Goal: Task Accomplishment & Management: Complete application form

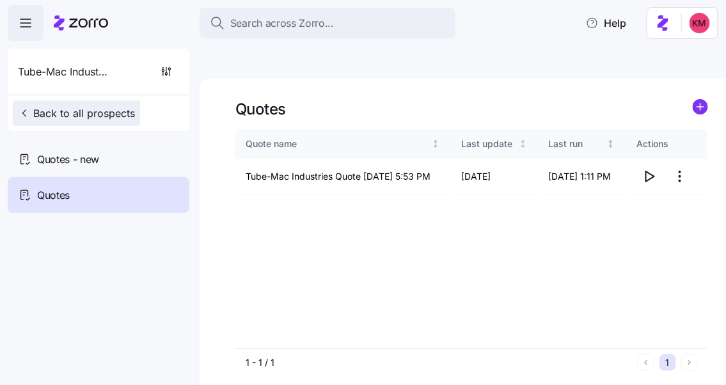
click at [95, 120] on span "Back to all prospects" at bounding box center [76, 112] width 117 height 15
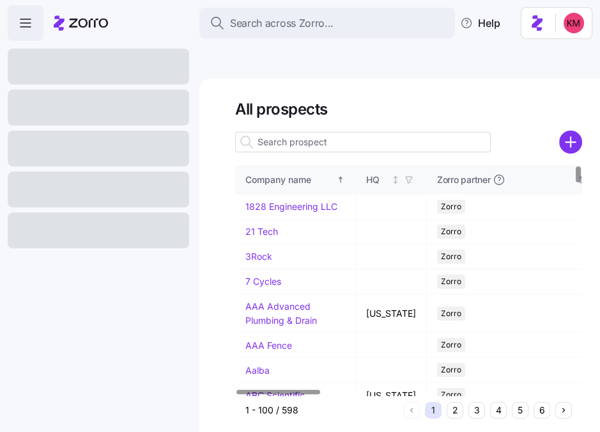
click at [517, 384] on button "5" at bounding box center [520, 410] width 17 height 17
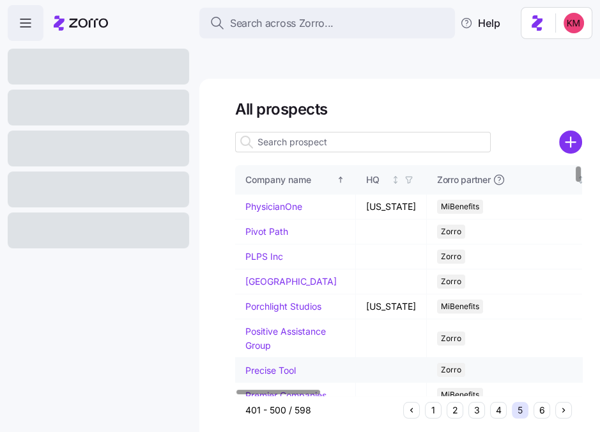
click at [258, 364] on link "Precise Tool" at bounding box center [271, 369] width 51 height 11
click at [267, 364] on link "Precise Tool" at bounding box center [271, 369] width 51 height 11
click at [273, 364] on link "Precise Tool" at bounding box center [271, 369] width 51 height 11
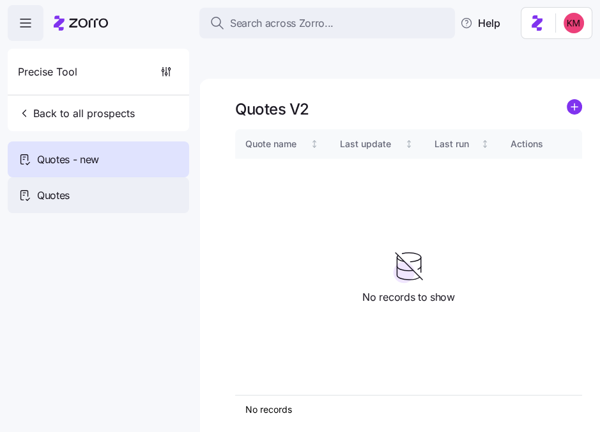
click at [52, 191] on span "Quotes" at bounding box center [53, 195] width 33 height 16
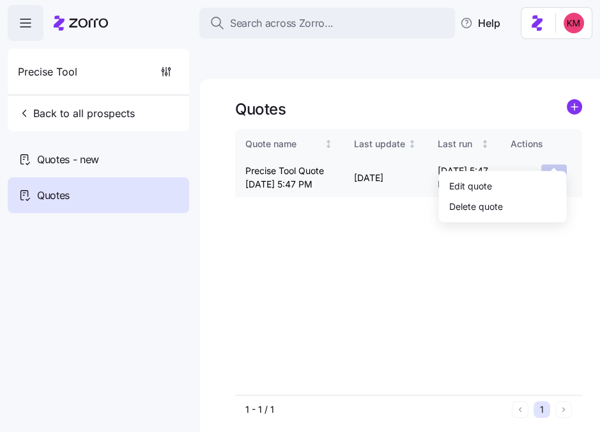
click at [556, 153] on html "Search across Zorro... Help Precise Tool Back to all prospects Quotes - new Quo…" at bounding box center [300, 276] width 600 height 552
click at [510, 187] on div "Edit quote" at bounding box center [503, 186] width 118 height 20
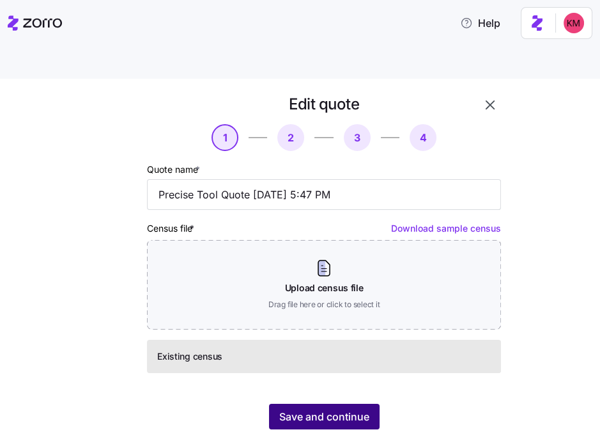
scroll to position [5, 0]
click at [325, 384] on span "Save and continue" at bounding box center [324, 416] width 90 height 15
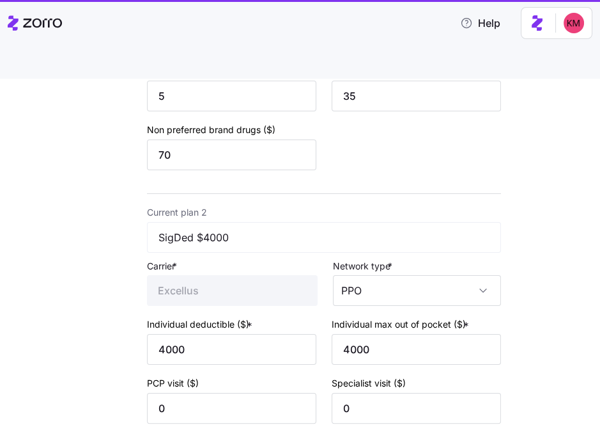
scroll to position [935, 0]
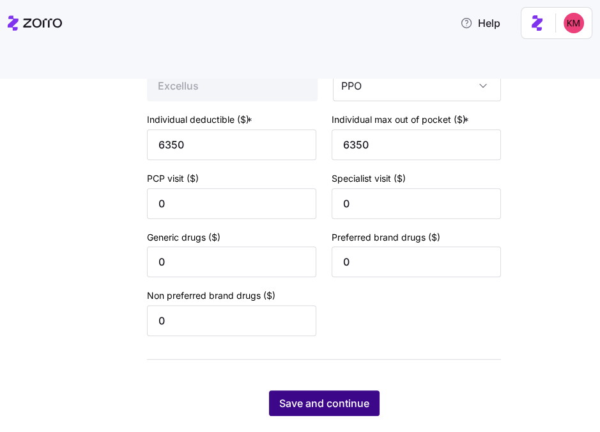
click at [348, 384] on span "Save and continue" at bounding box center [324, 402] width 90 height 15
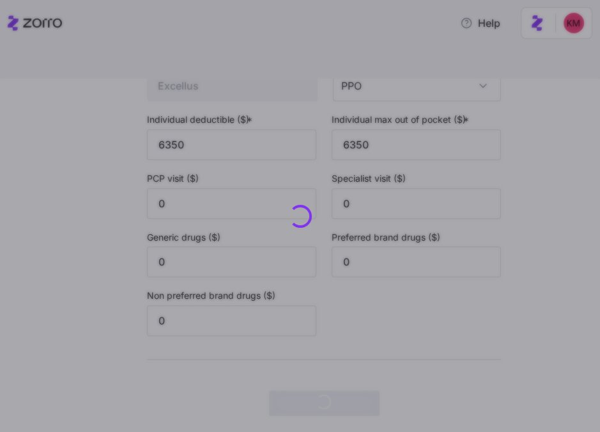
scroll to position [0, 0]
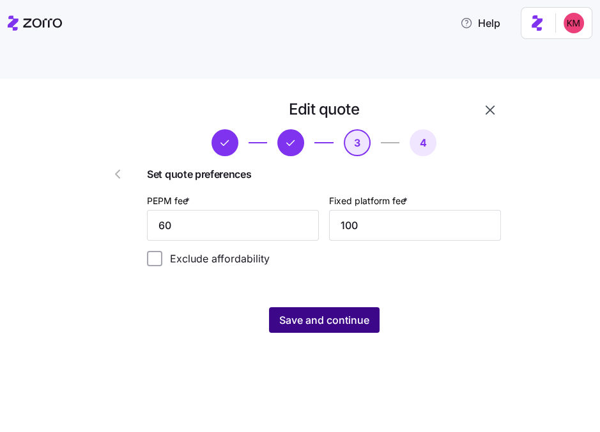
click at [360, 312] on span "Save and continue" at bounding box center [324, 319] width 90 height 15
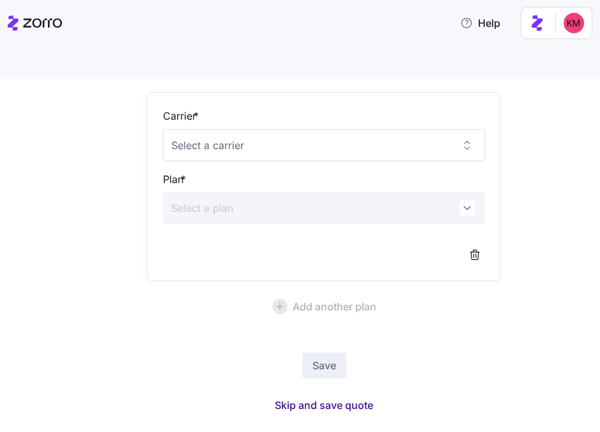
click at [328, 384] on span "Skip and save quote" at bounding box center [324, 404] width 98 height 15
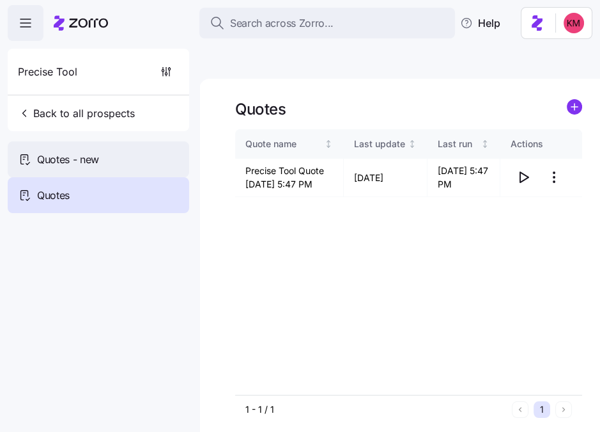
click at [88, 148] on div "Quotes - new" at bounding box center [99, 159] width 182 height 36
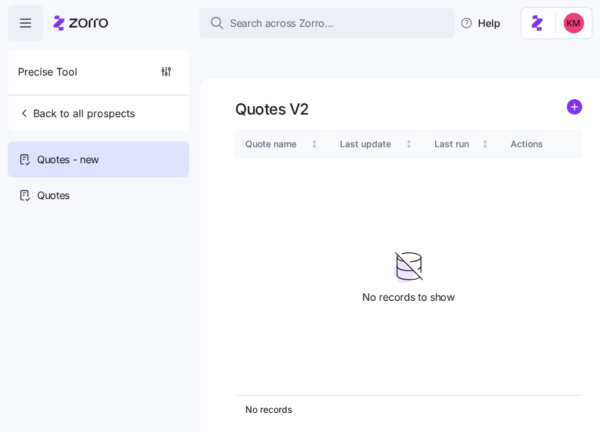
click at [567, 99] on icon "add icon" at bounding box center [574, 106] width 15 height 15
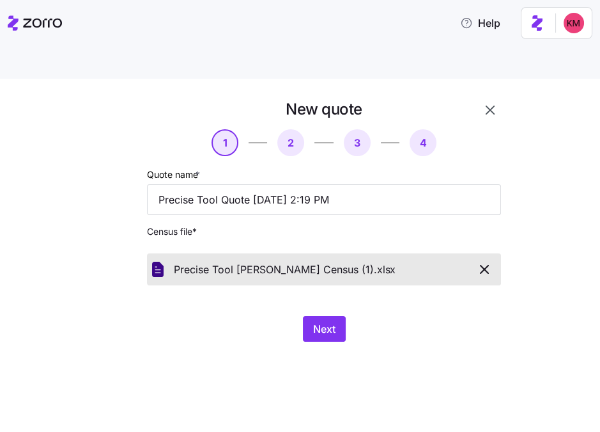
drag, startPoint x: 403, startPoint y: 334, endPoint x: 384, endPoint y: 322, distance: 23.6
click at [403, 334] on div "New quote 1 2 3 4 Quote name * Precise Tool Quote 09/01/2025 2:19 PM Census fil…" at bounding box center [300, 270] width 600 height 383
click at [332, 321] on span "Next" at bounding box center [324, 328] width 22 height 15
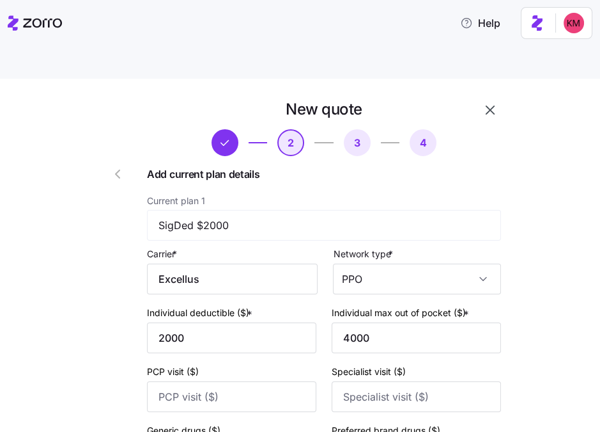
click at [114, 166] on icon "button" at bounding box center [117, 173] width 15 height 15
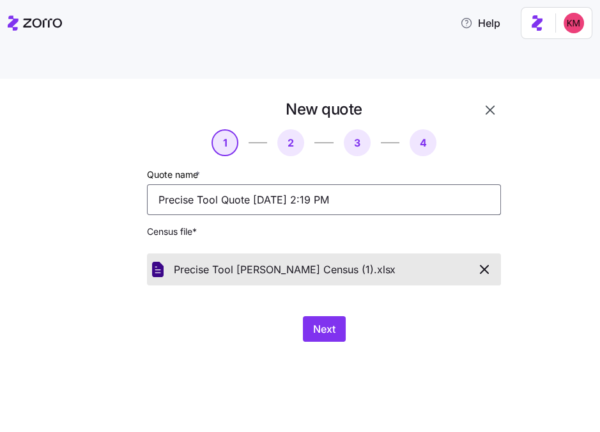
click at [221, 184] on input "Precise Tool Quote 09/01/2025 2:19 PM" at bounding box center [324, 199] width 354 height 31
type input "Precise Tool Renewal Quote 09/01/2025 2:19 PM"
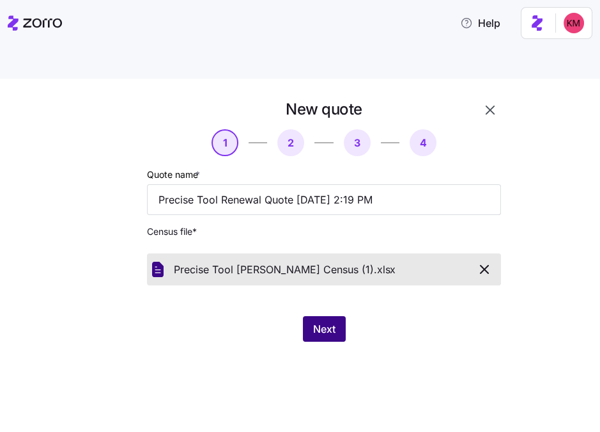
click at [332, 316] on button "Next" at bounding box center [324, 329] width 43 height 26
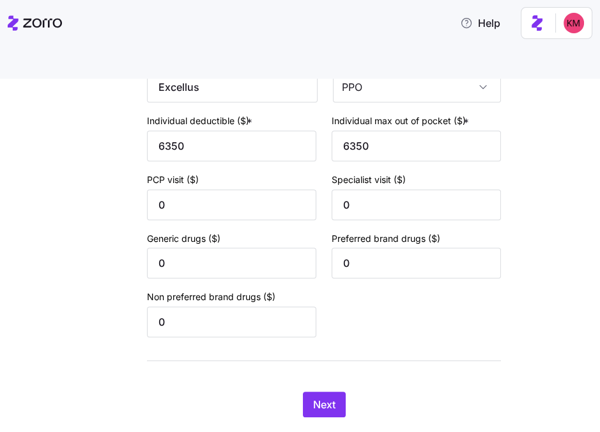
scroll to position [935, 0]
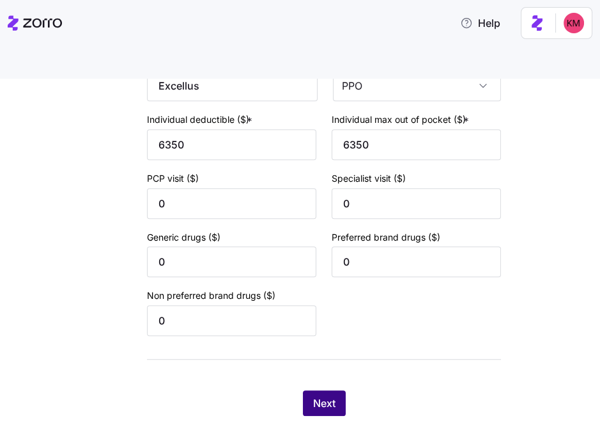
click at [306, 384] on button "Next" at bounding box center [324, 403] width 43 height 26
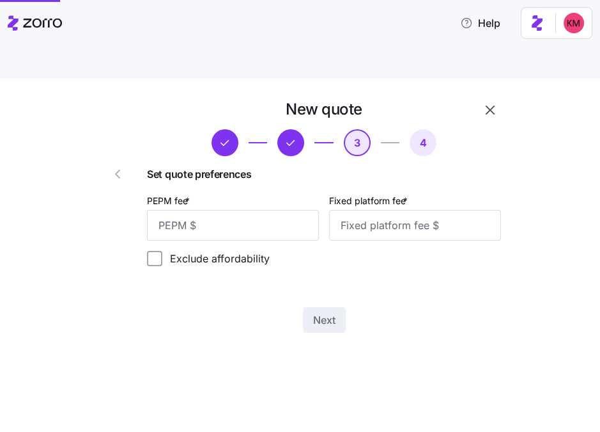
scroll to position [0, 0]
click at [220, 210] on input "PEPM fee *" at bounding box center [233, 225] width 172 height 31
type input "60"
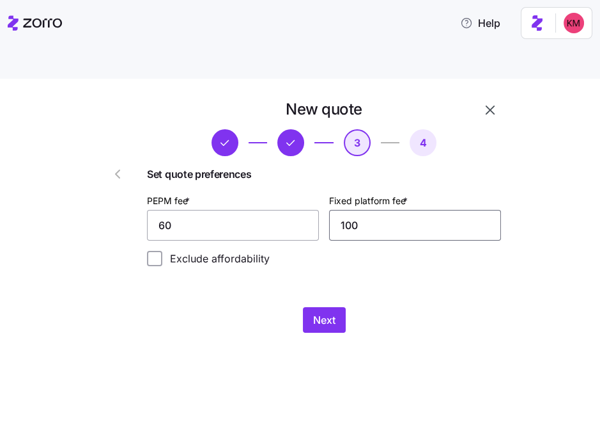
type input "100"
click at [315, 272] on div "New quote 3 4 Set quote preferences PEPM fee * 60 Fixed platform fee * 100 Excl…" at bounding box center [324, 216] width 364 height 244
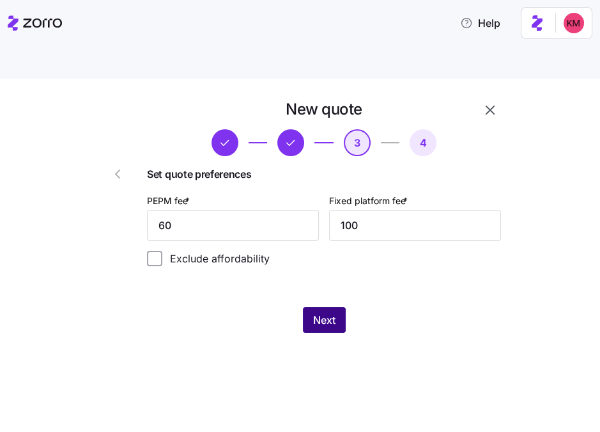
click at [318, 312] on span "Next" at bounding box center [324, 319] width 22 height 15
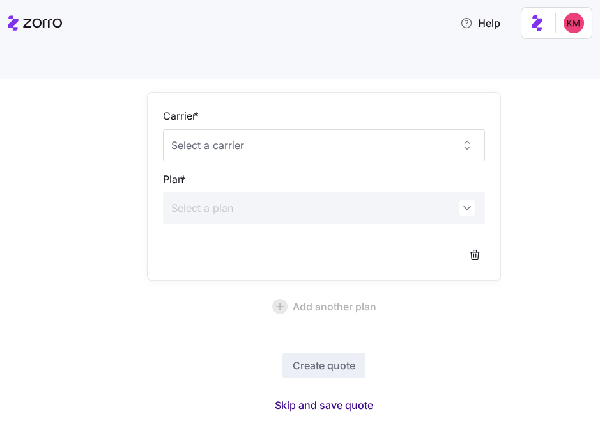
click at [305, 384] on span "Skip and save quote" at bounding box center [324, 404] width 98 height 15
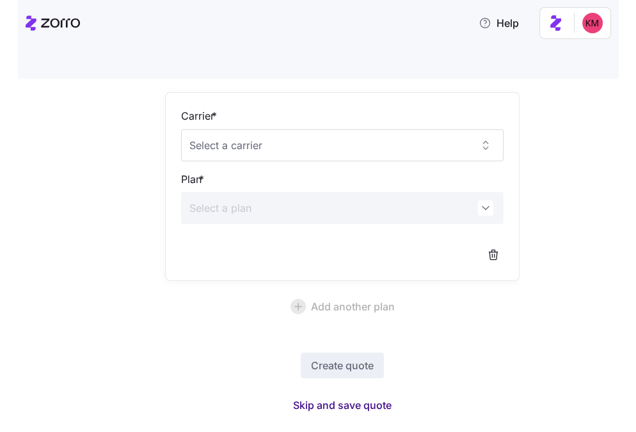
scroll to position [80, 0]
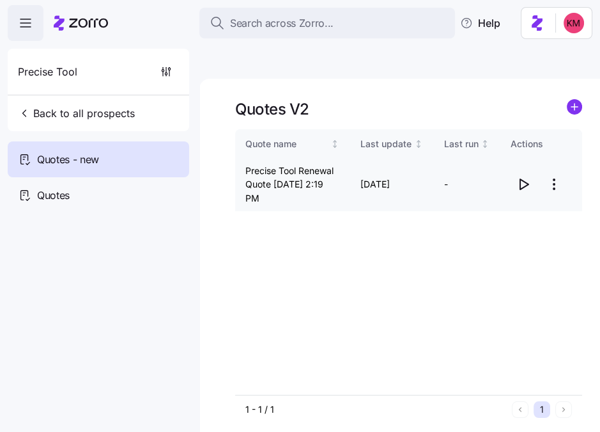
click at [522, 176] on icon "button" at bounding box center [523, 183] width 15 height 15
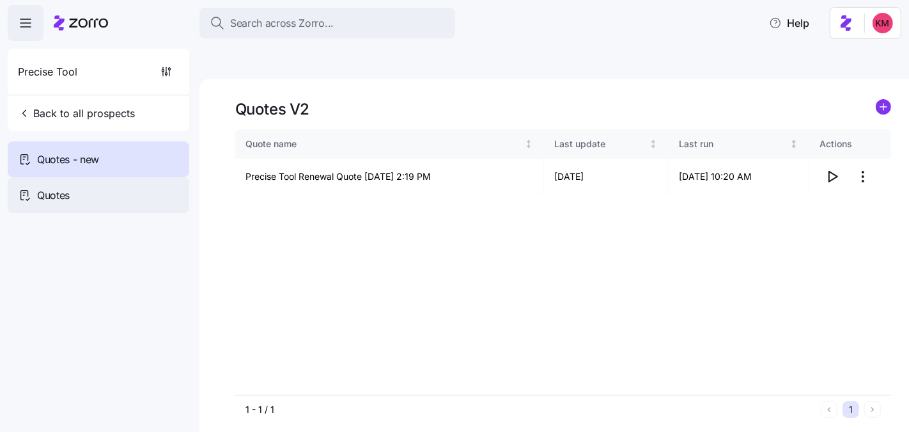
click at [85, 195] on div "Quotes" at bounding box center [99, 195] width 182 height 36
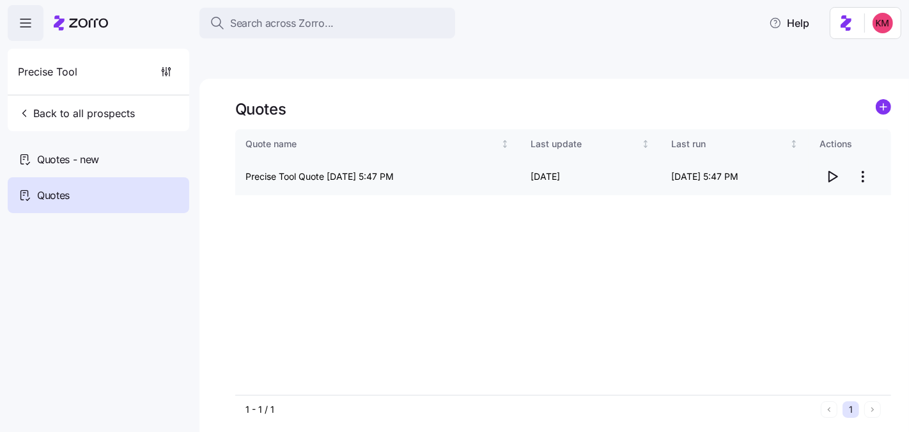
click at [725, 171] on icon "button" at bounding box center [833, 176] width 8 height 10
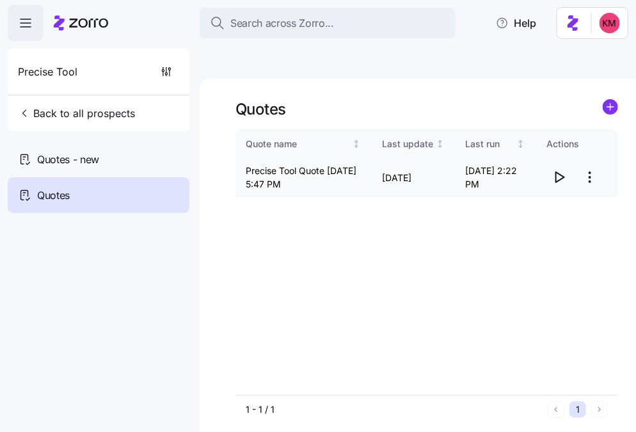
click at [565, 169] on icon "button" at bounding box center [558, 176] width 15 height 15
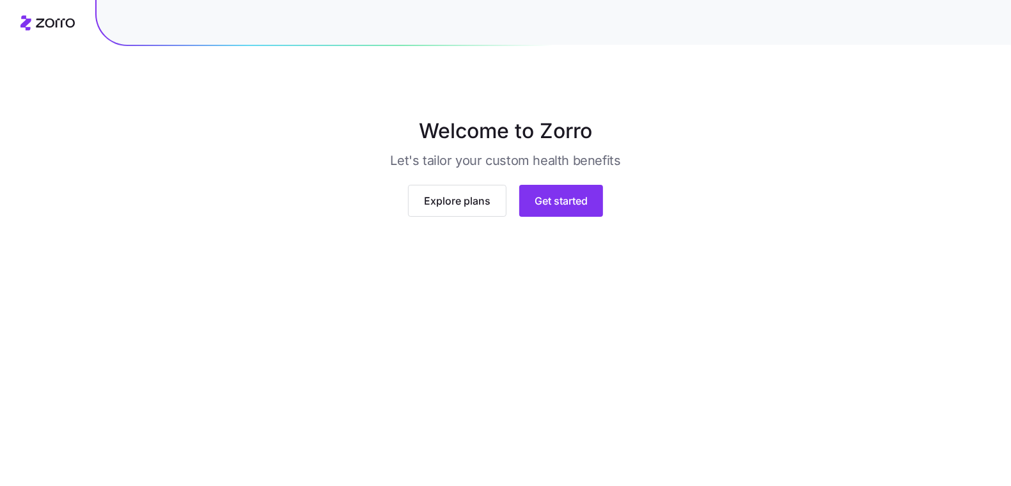
scroll to position [28, 0]
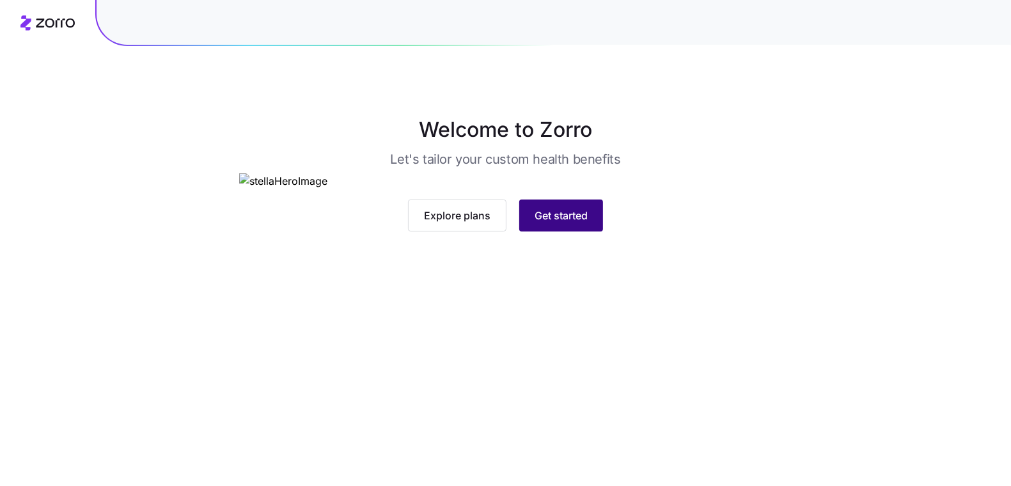
click at [571, 223] on span "Get started" at bounding box center [561, 215] width 53 height 15
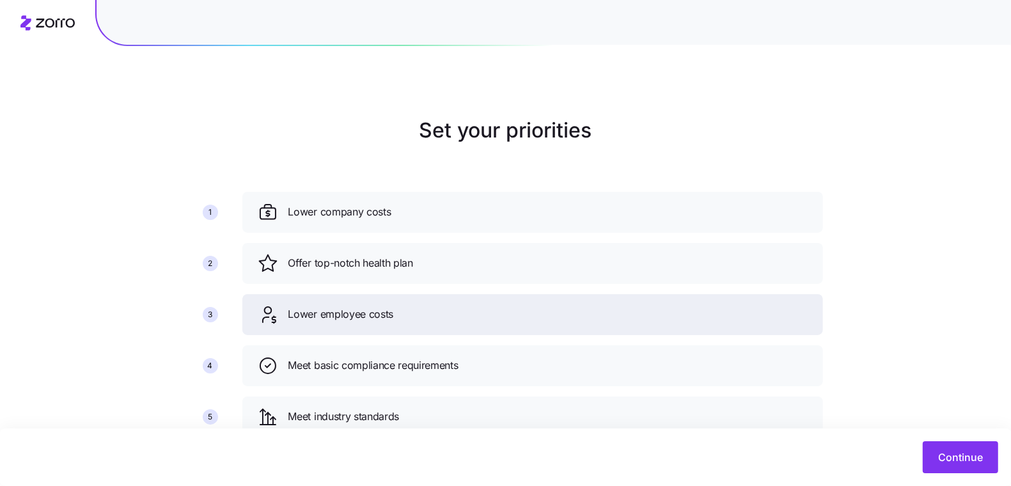
scroll to position [91, 0]
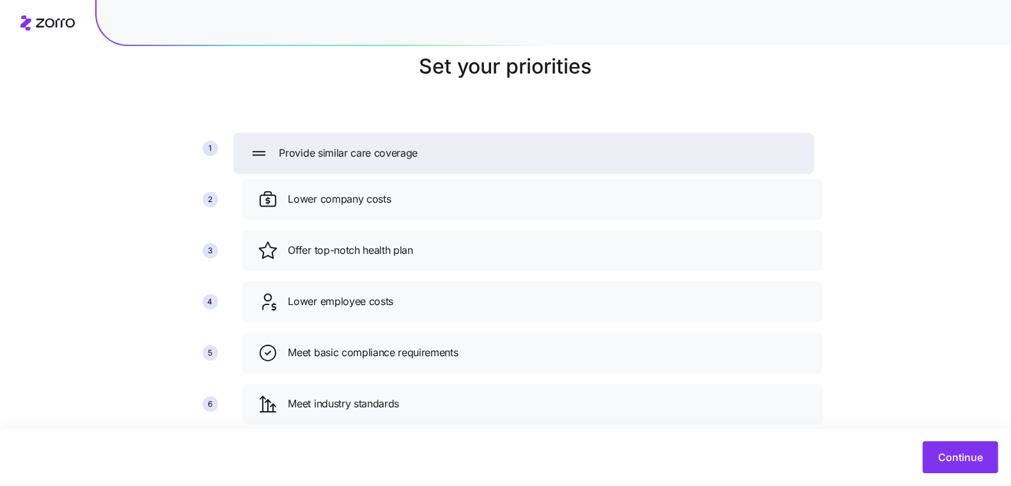
drag, startPoint x: 409, startPoint y: 345, endPoint x: 400, endPoint y: 123, distance: 221.4
click at [400, 145] on span "Provide similar care coverage" at bounding box center [348, 153] width 139 height 16
drag, startPoint x: 439, startPoint y: 168, endPoint x: 442, endPoint y: 123, distance: 44.9
click at [442, 144] on div "Lower company costs" at bounding box center [536, 154] width 550 height 20
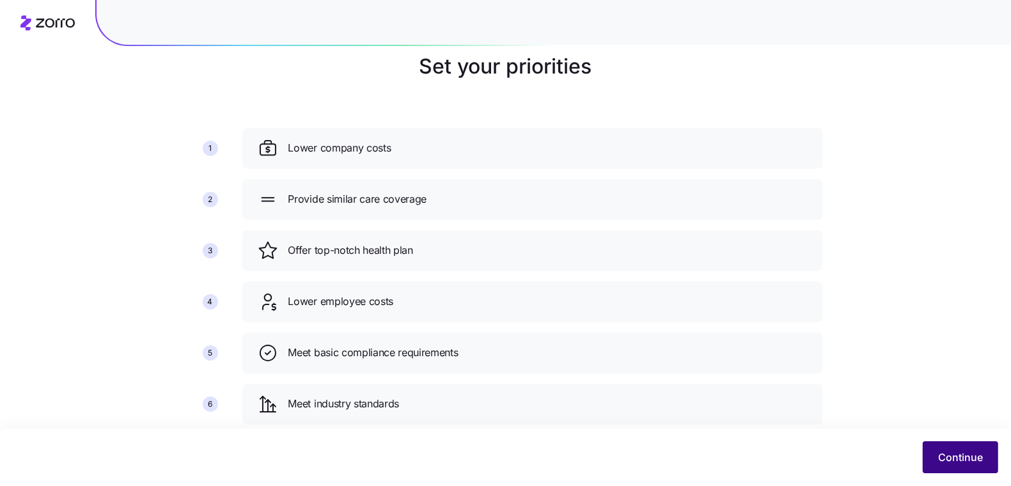
click at [675, 451] on span "Continue" at bounding box center [960, 456] width 45 height 15
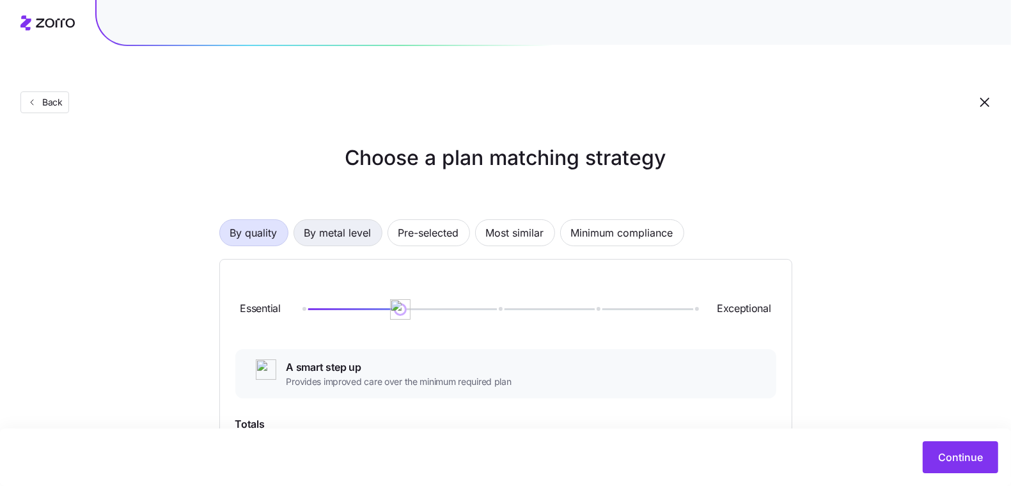
click at [354, 220] on span "By metal level" at bounding box center [337, 233] width 67 height 26
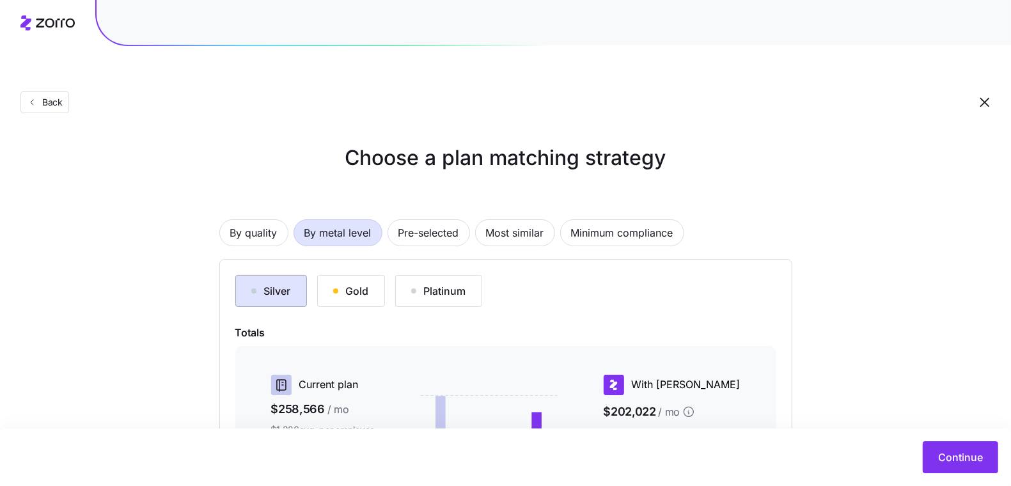
click at [261, 275] on button "Silver" at bounding box center [271, 291] width 72 height 32
click at [445, 220] on span "Pre-selected" at bounding box center [428, 233] width 61 height 26
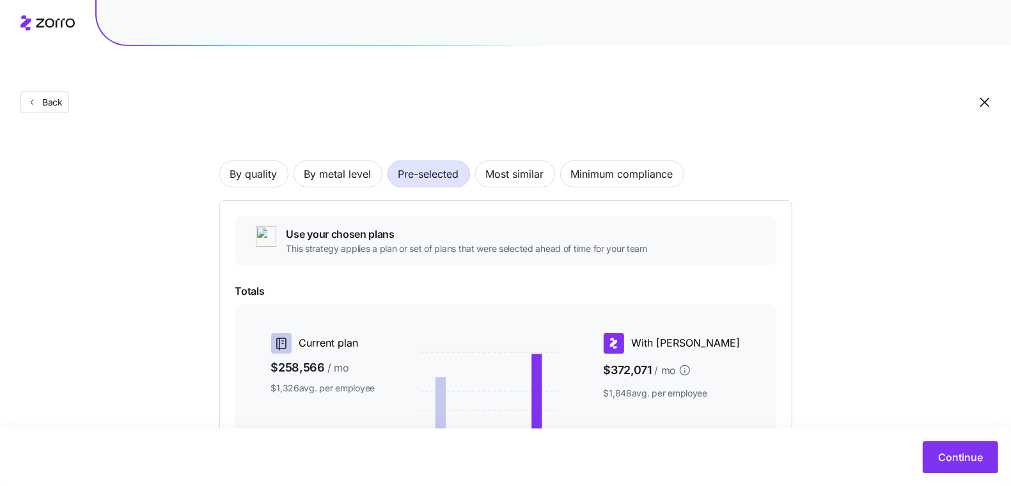
scroll to position [51, 0]
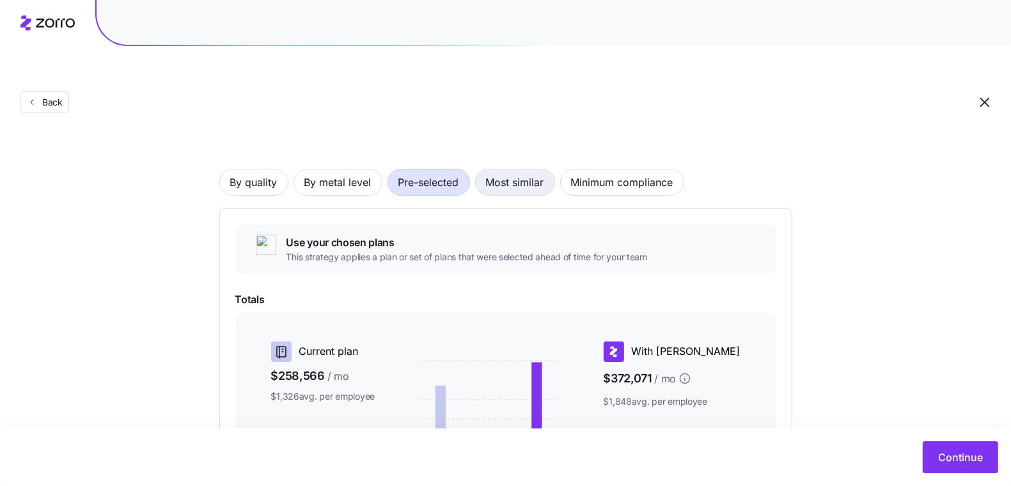
click at [527, 169] on span "Most similar" at bounding box center [515, 182] width 58 height 26
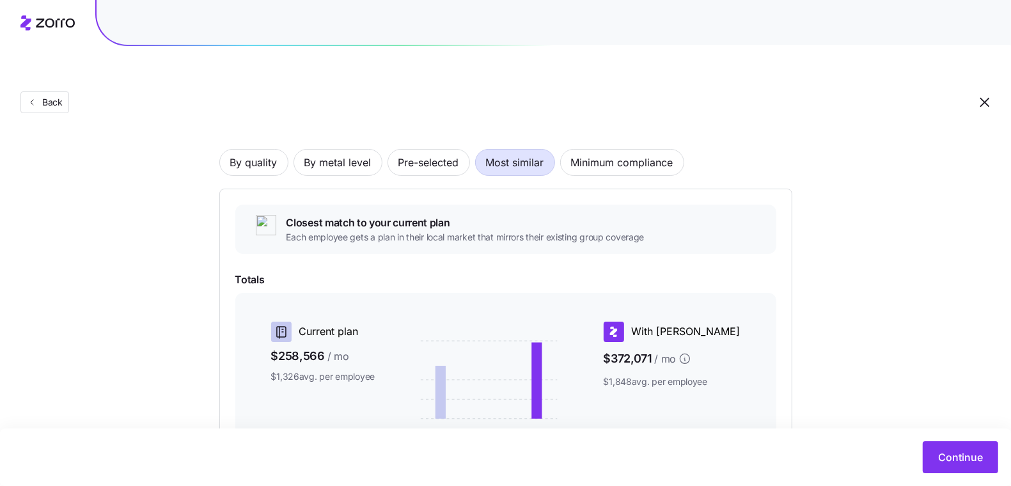
scroll to position [70, 0]
click at [331, 116] on div "By quality By metal level Pre-selected Most similar Minimum compliance Closest …" at bounding box center [505, 356] width 573 height 496
click at [334, 150] on span "By metal level" at bounding box center [337, 163] width 67 height 26
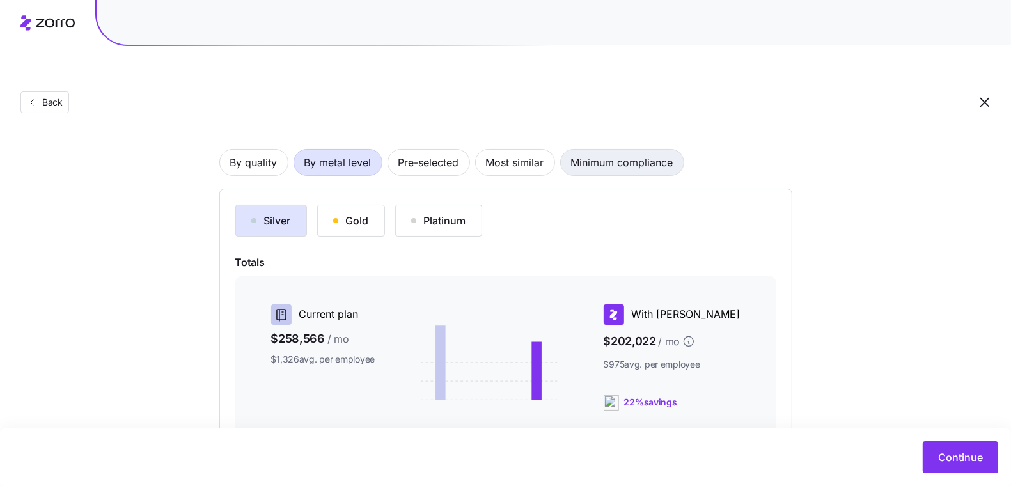
click at [604, 150] on span "Minimum compliance" at bounding box center [622, 163] width 102 height 26
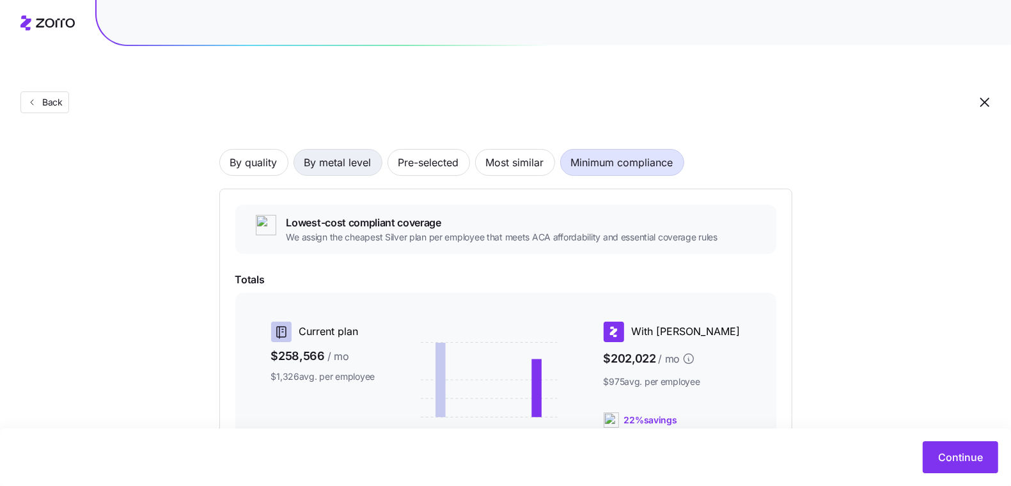
click at [341, 150] on span "By metal level" at bounding box center [337, 163] width 67 height 26
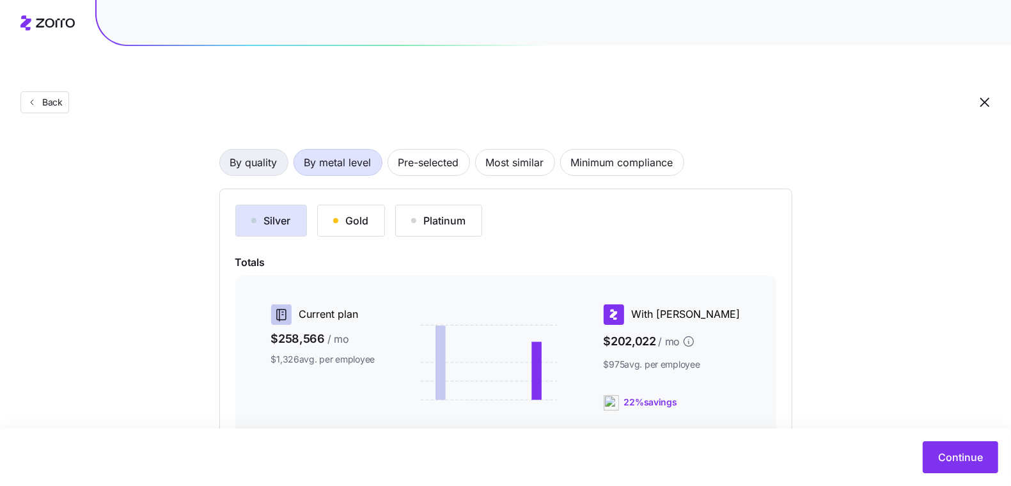
click at [250, 150] on span "By quality" at bounding box center [253, 163] width 47 height 26
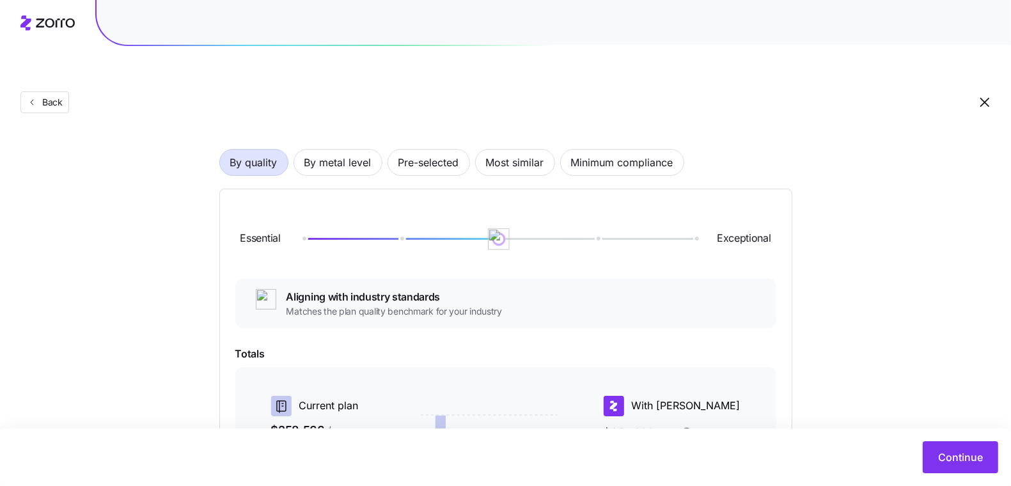
drag, startPoint x: 410, startPoint y: 207, endPoint x: 462, endPoint y: 204, distance: 51.9
click at [462, 235] on div at bounding box center [498, 239] width 393 height 8
drag, startPoint x: 462, startPoint y: 204, endPoint x: 541, endPoint y: 201, distance: 78.7
click at [541, 205] on div "Essential Exceptional" at bounding box center [505, 239] width 541 height 69
drag, startPoint x: 481, startPoint y: 217, endPoint x: 521, endPoint y: 215, distance: 39.7
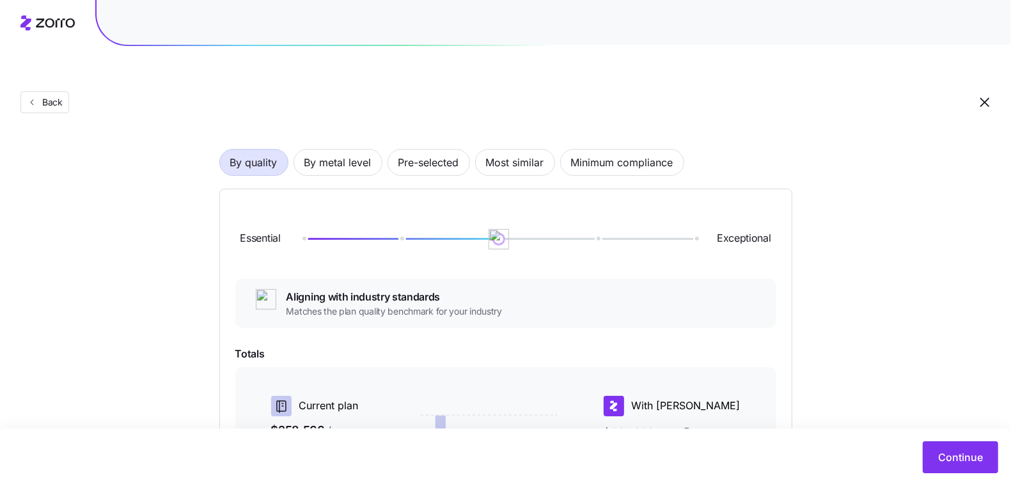
click at [521, 215] on div "Essential Exceptional" at bounding box center [505, 239] width 541 height 69
click at [313, 150] on span "By metal level" at bounding box center [337, 163] width 67 height 26
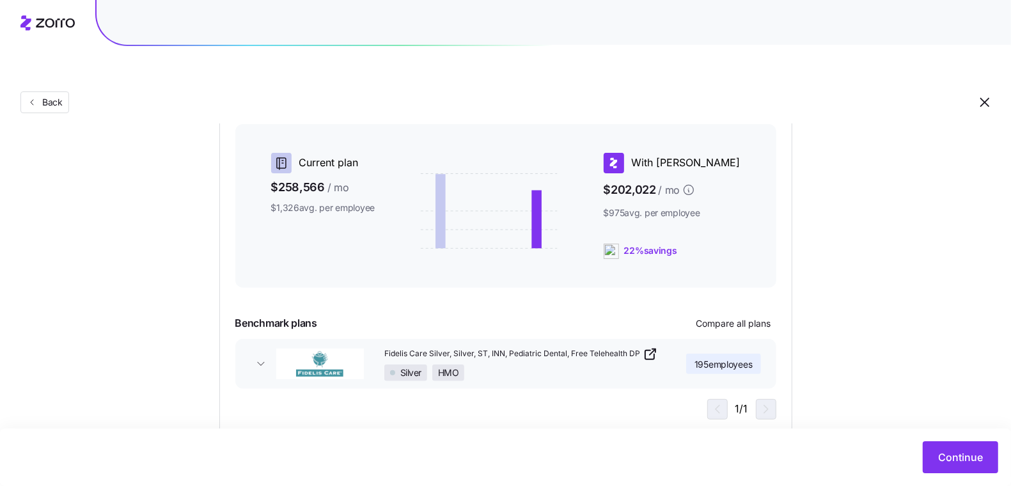
scroll to position [222, 0]
click at [675, 458] on span "Continue" at bounding box center [960, 456] width 45 height 15
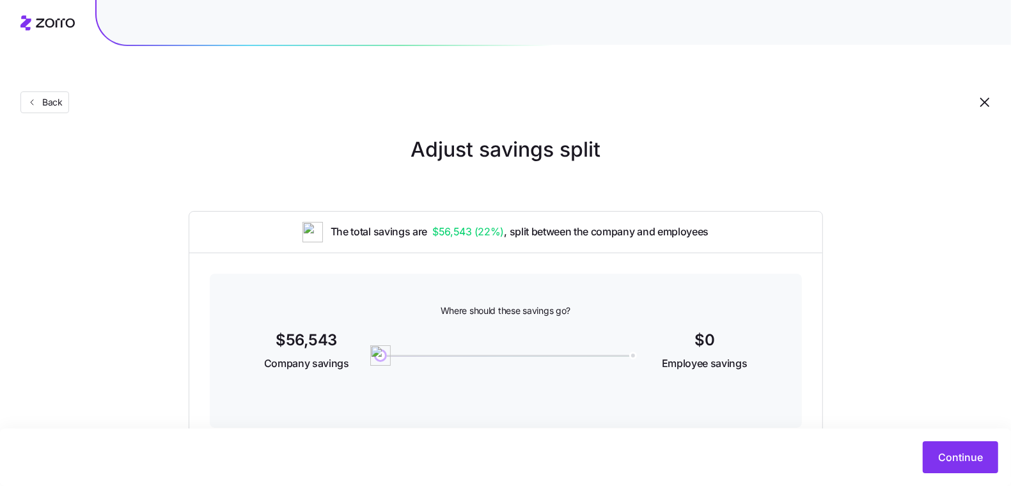
scroll to position [22, 0]
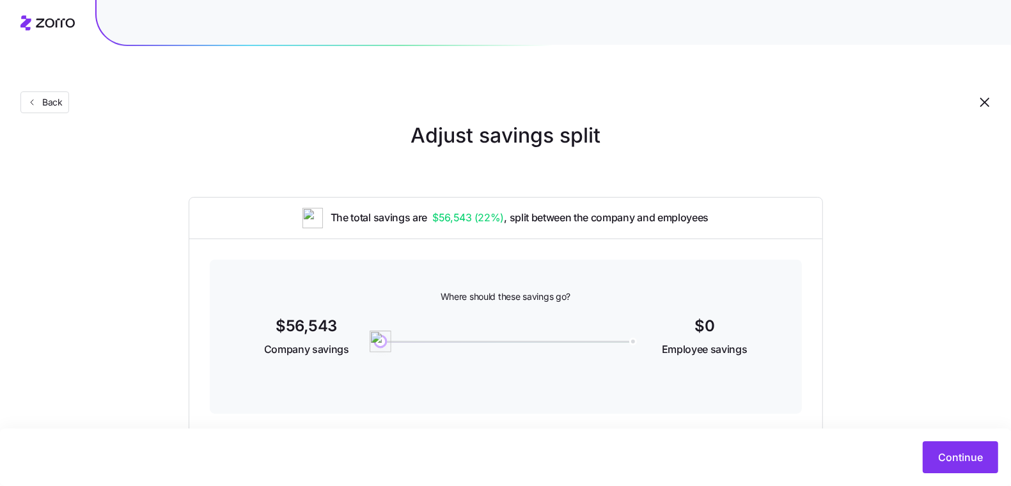
drag, startPoint x: 384, startPoint y: 309, endPoint x: 316, endPoint y: 316, distance: 68.8
click at [316, 316] on div "$56,543 Company savings 0 $0 Employee savings" at bounding box center [505, 337] width 531 height 49
click at [675, 465] on button "Continue" at bounding box center [960, 457] width 75 height 32
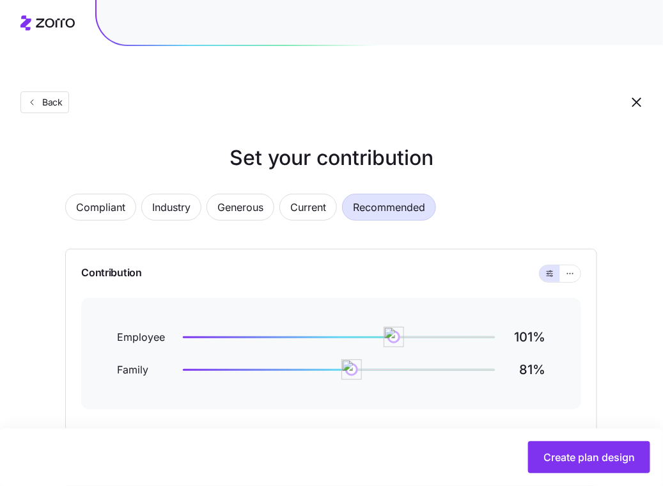
click at [520, 329] on h2 "101 %" at bounding box center [528, 337] width 36 height 17
drag, startPoint x: 400, startPoint y: 305, endPoint x: 377, endPoint y: 303, distance: 23.7
click at [377, 326] on img at bounding box center [377, 337] width 22 height 22
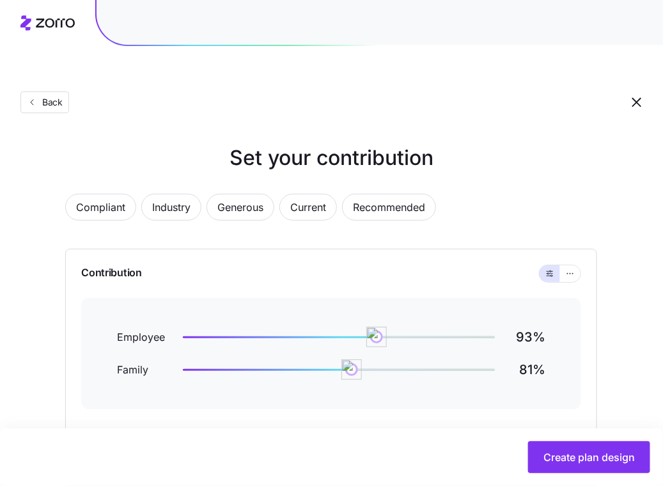
click at [551, 194] on div "Compliant Industry Generous Current Recommended" at bounding box center [331, 215] width 532 height 42
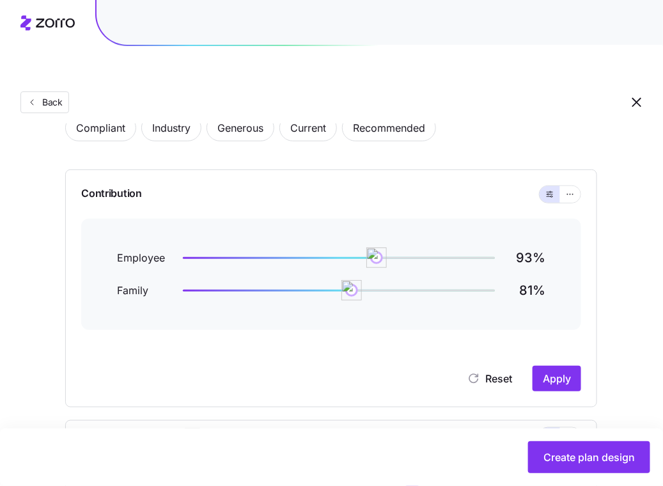
scroll to position [86, 0]
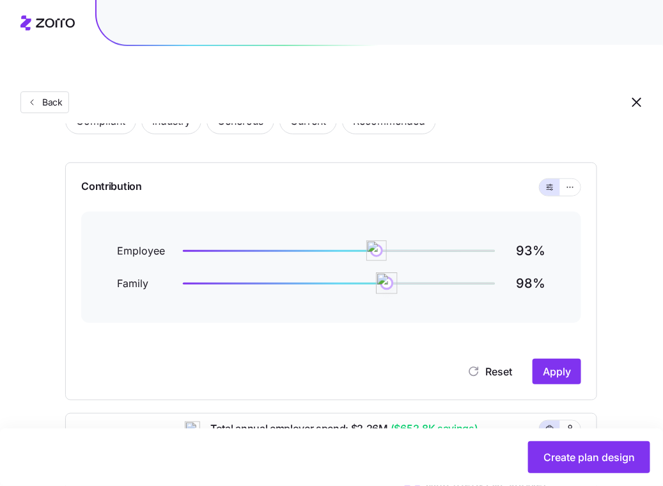
drag, startPoint x: 353, startPoint y: 251, endPoint x: 387, endPoint y: 251, distance: 34.5
click at [387, 272] on img at bounding box center [387, 283] width 22 height 22
click at [564, 364] on span "Apply" at bounding box center [557, 371] width 28 height 15
click at [579, 179] on div at bounding box center [560, 187] width 41 height 17
click at [578, 179] on button "button" at bounding box center [570, 187] width 20 height 17
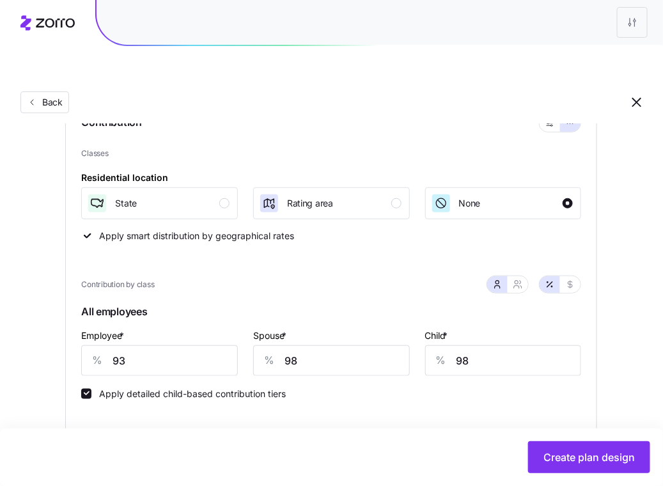
scroll to position [216, 0]
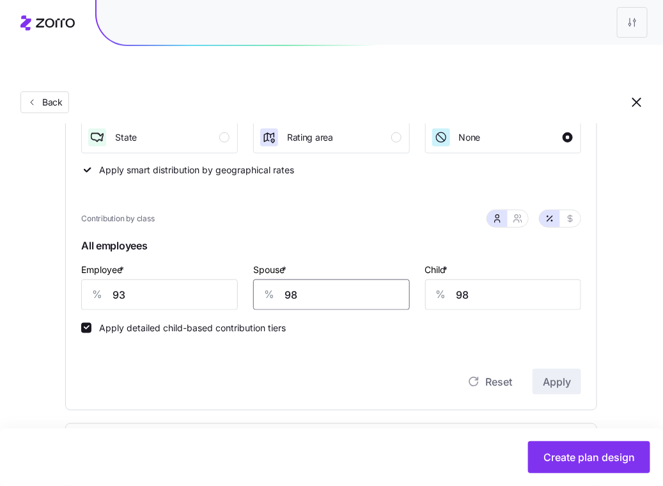
click at [339, 279] on input "98" at bounding box center [331, 294] width 157 height 31
type input "94"
click at [565, 374] on span "Apply" at bounding box center [557, 381] width 28 height 15
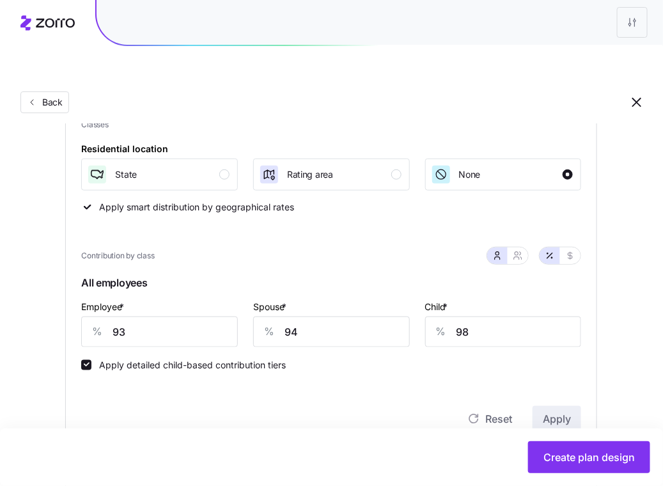
scroll to position [0, 0]
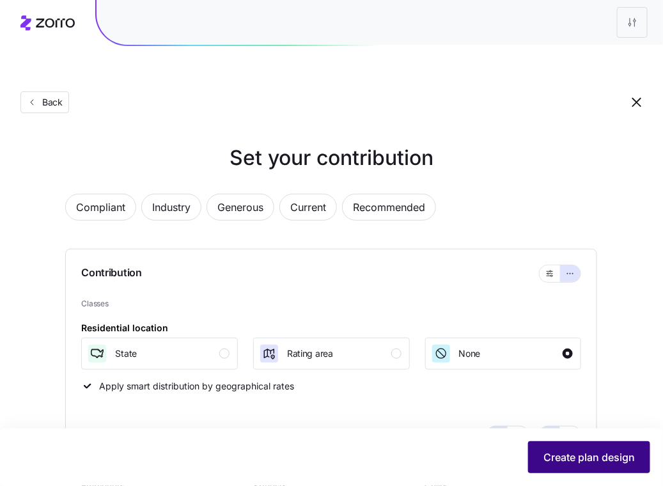
click at [593, 451] on span "Create plan design" at bounding box center [588, 456] width 91 height 15
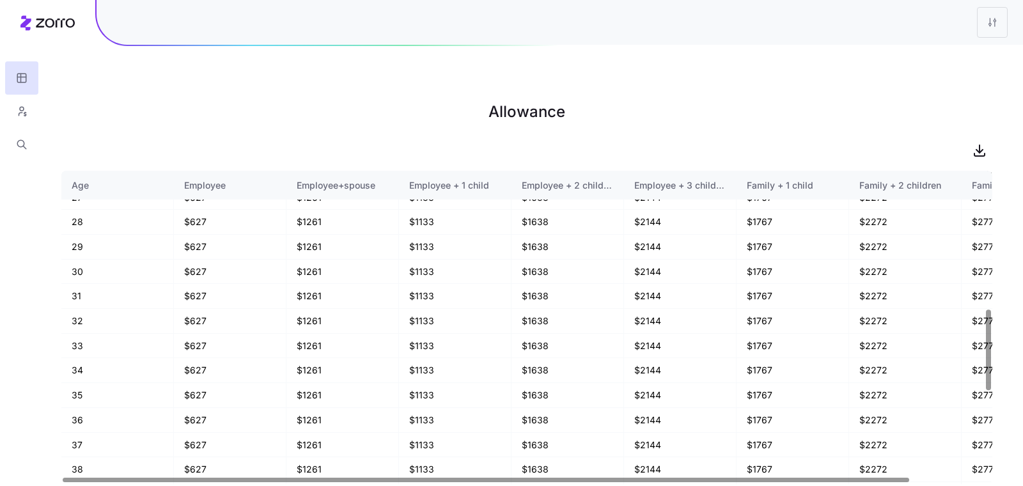
scroll to position [867, 0]
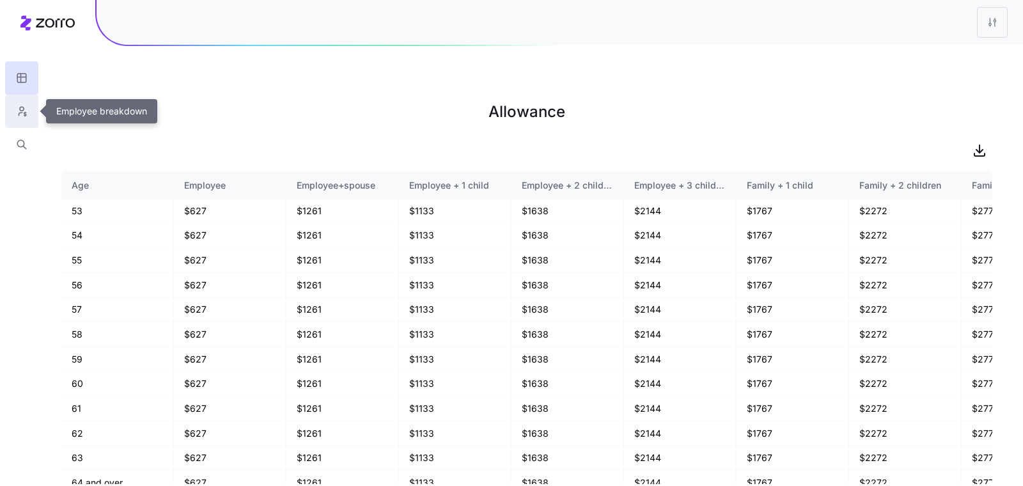
click at [19, 101] on button "button" at bounding box center [21, 111] width 33 height 33
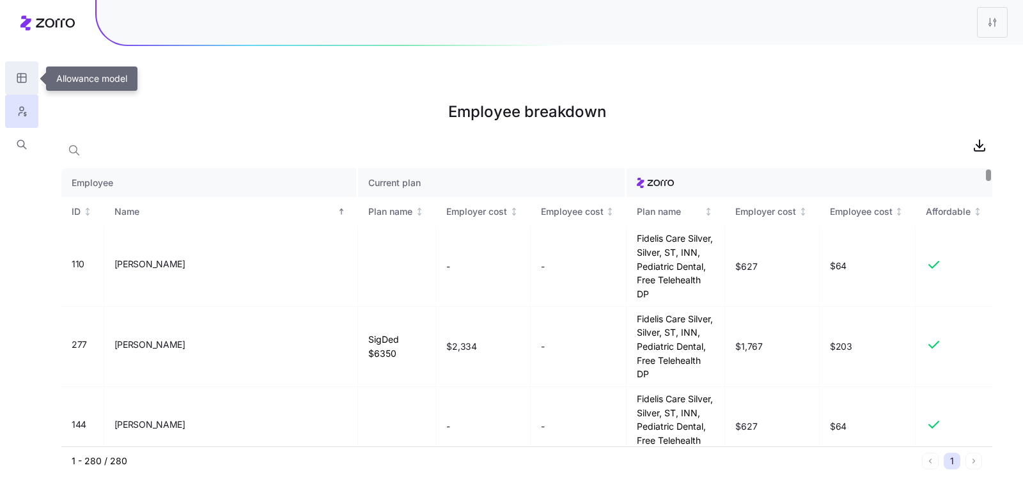
click at [19, 82] on icon "button" at bounding box center [22, 78] width 12 height 13
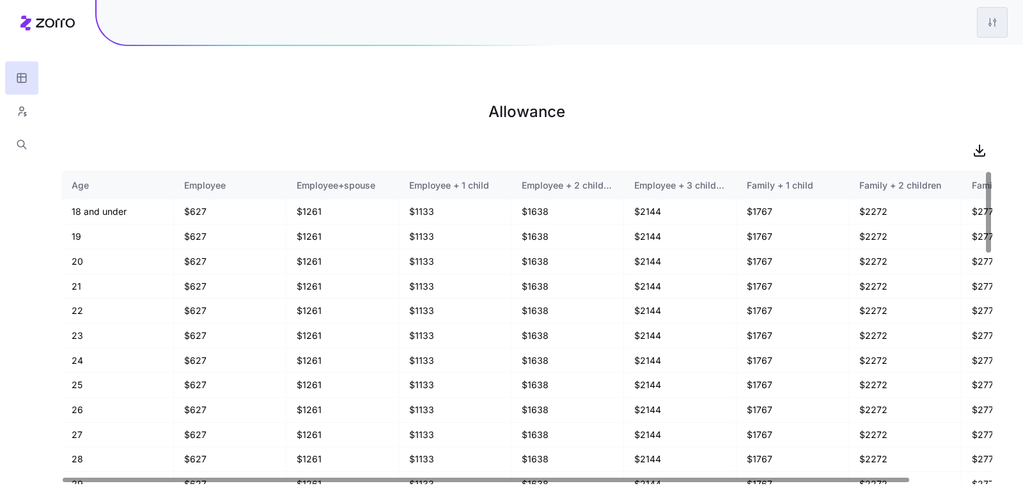
click at [675, 17] on html "Allowance Age Employee Employee+spouse Employee + 1 child Employee + 2 children…" at bounding box center [511, 307] width 1023 height 614
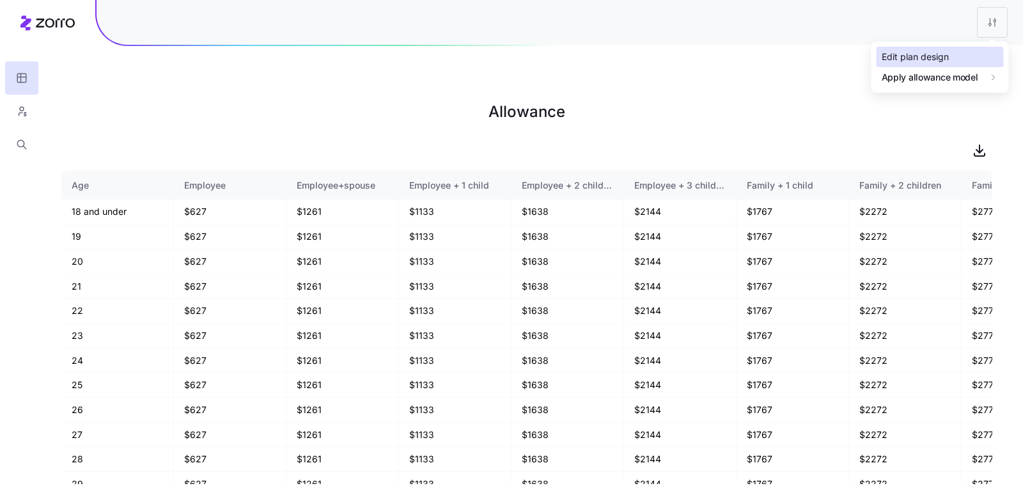
click at [675, 62] on div "Edit plan design" at bounding box center [915, 57] width 67 height 14
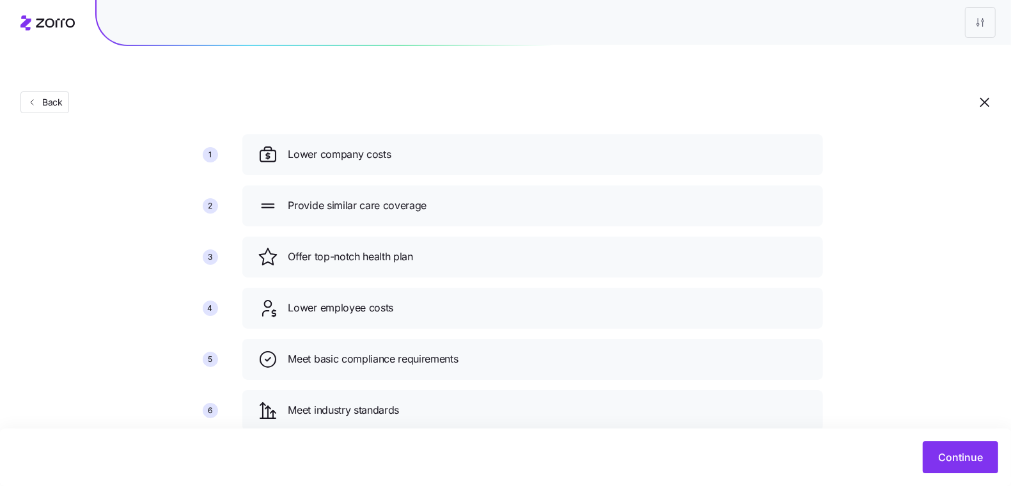
scroll to position [91, 0]
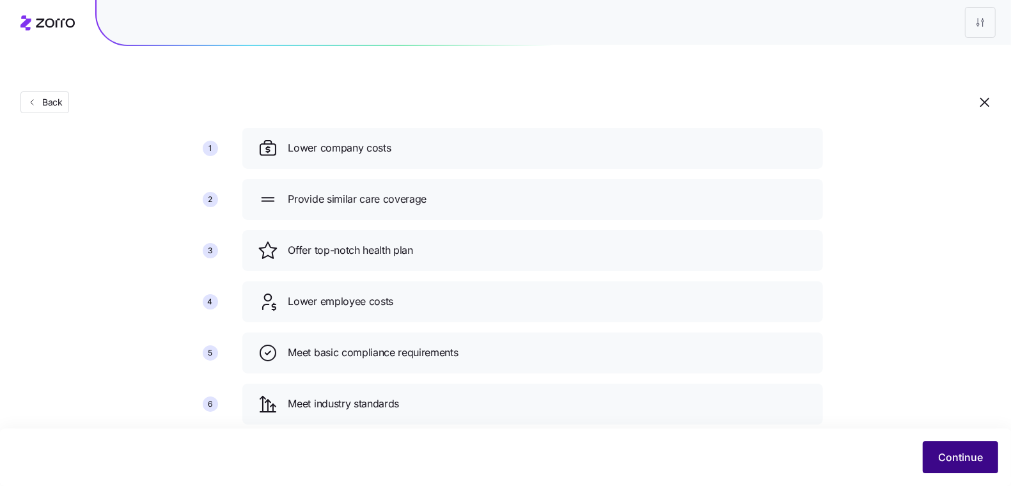
click at [675, 464] on span "Continue" at bounding box center [960, 456] width 45 height 15
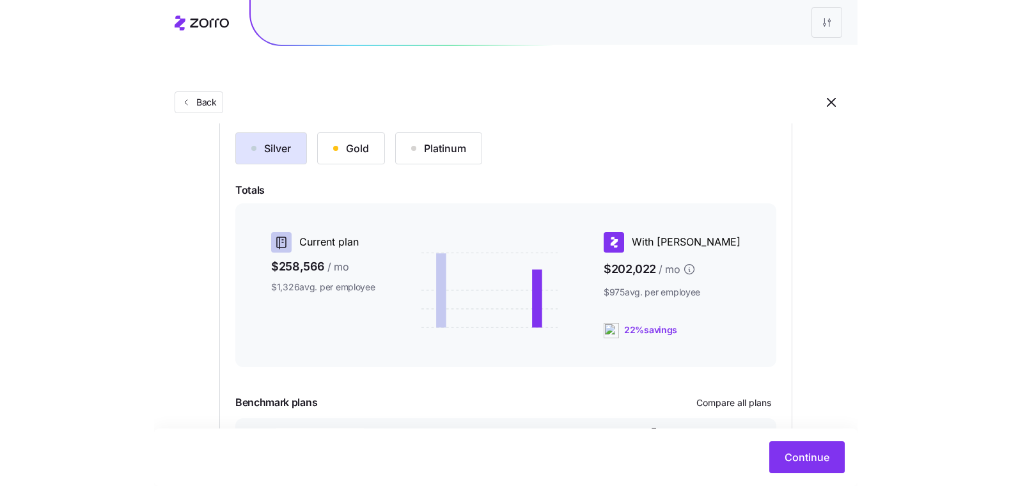
scroll to position [222, 0]
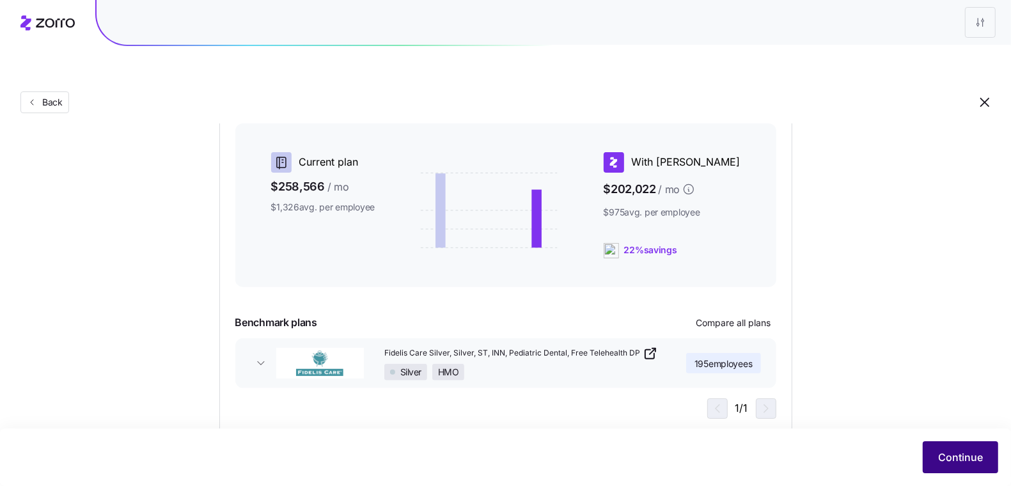
click at [675, 453] on span "Continue" at bounding box center [960, 456] width 45 height 15
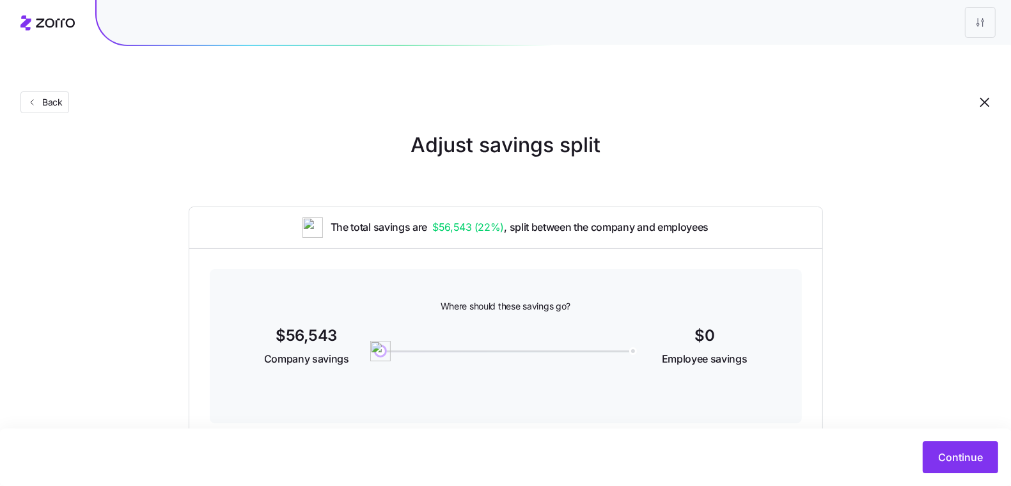
scroll to position [22, 0]
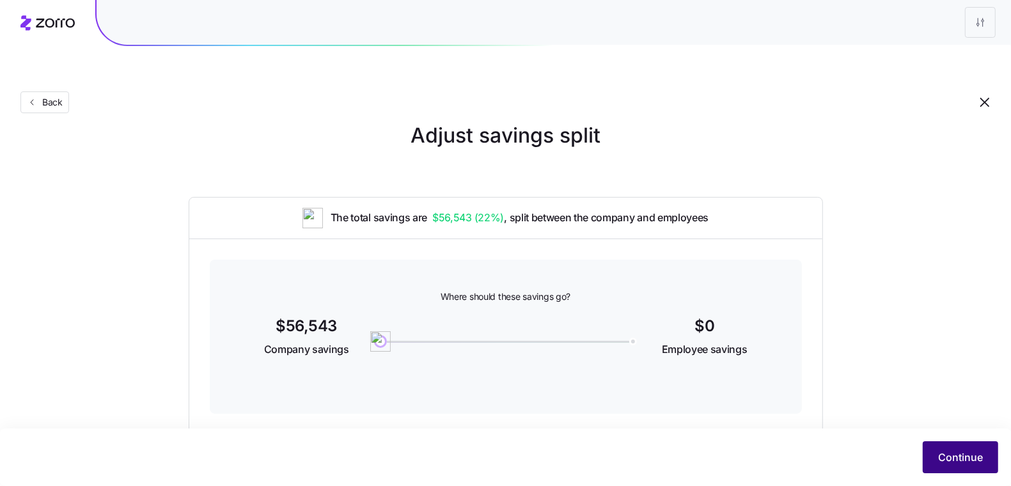
click at [675, 454] on span "Continue" at bounding box center [960, 456] width 45 height 15
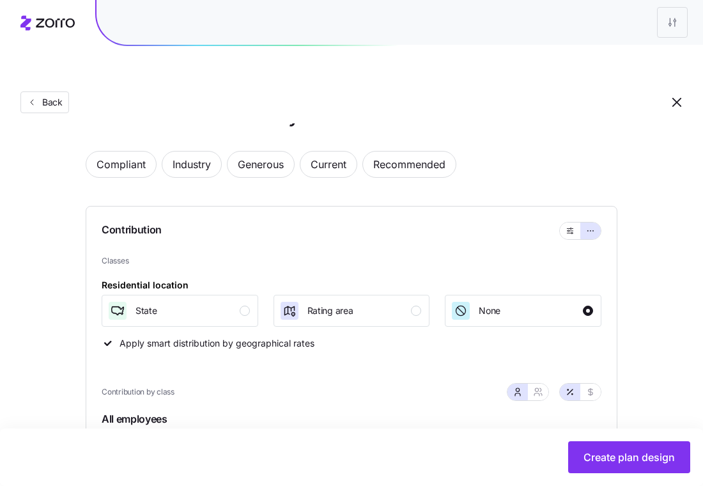
scroll to position [126, 0]
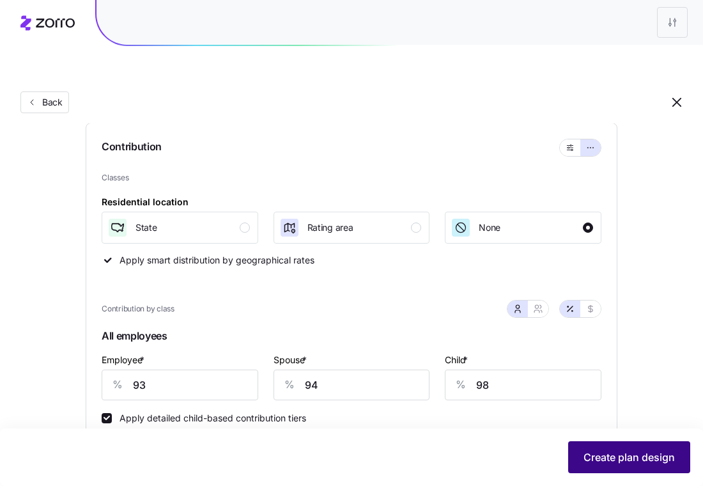
click at [650, 442] on button "Create plan design" at bounding box center [629, 457] width 122 height 32
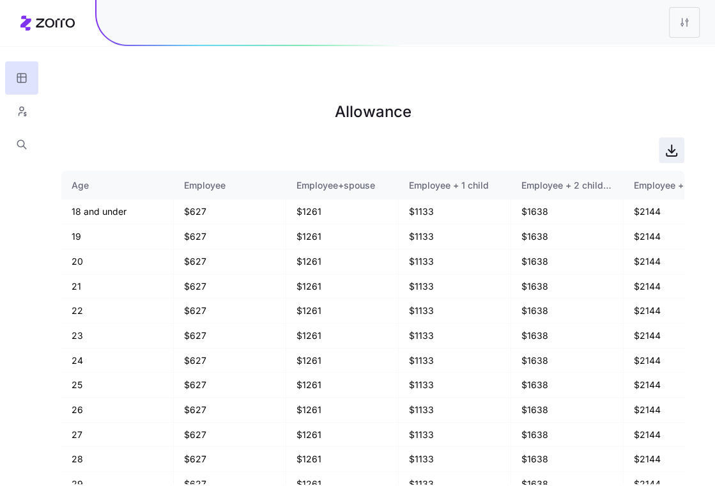
click at [672, 145] on icon "button" at bounding box center [672, 149] width 0 height 8
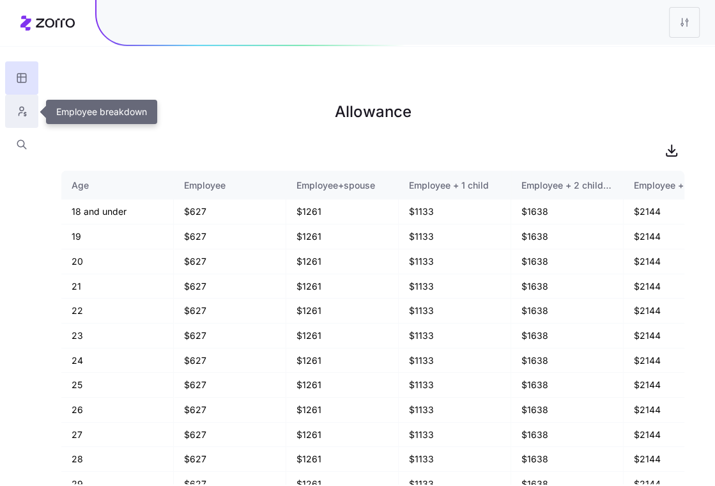
click at [22, 112] on icon "button" at bounding box center [22, 111] width 12 height 13
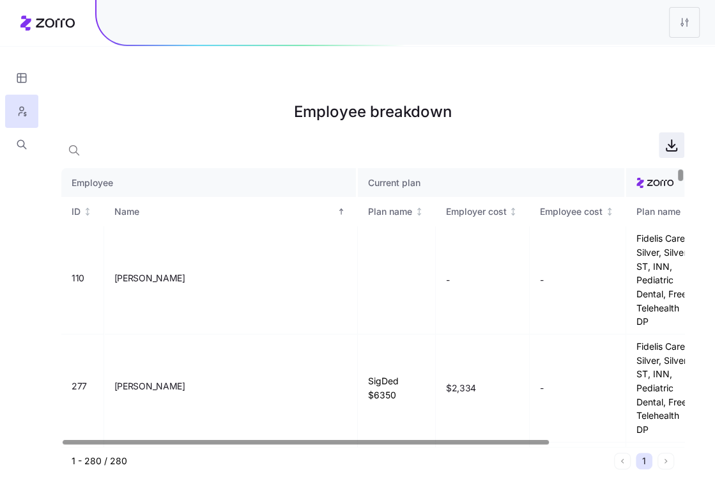
click at [672, 140] on icon "button" at bounding box center [672, 144] width 0 height 8
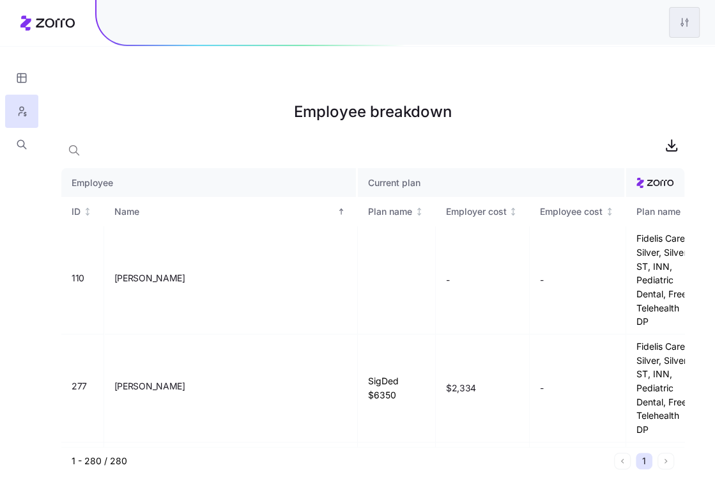
click at [675, 13] on html "Employee breakdown Employee Current plan ID Name Plan name Employer cost Employ…" at bounding box center [357, 307] width 715 height 614
drag, startPoint x: 639, startPoint y: 54, endPoint x: 639, endPoint y: 83, distance: 28.8
click at [641, 88] on div "Edit plan design Apply allowance model" at bounding box center [631, 66] width 137 height 51
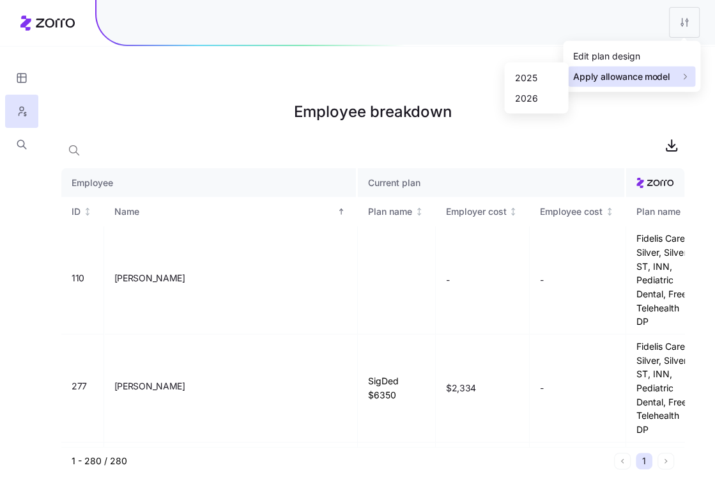
click at [638, 79] on span "Apply allowance model" at bounding box center [622, 76] width 97 height 13
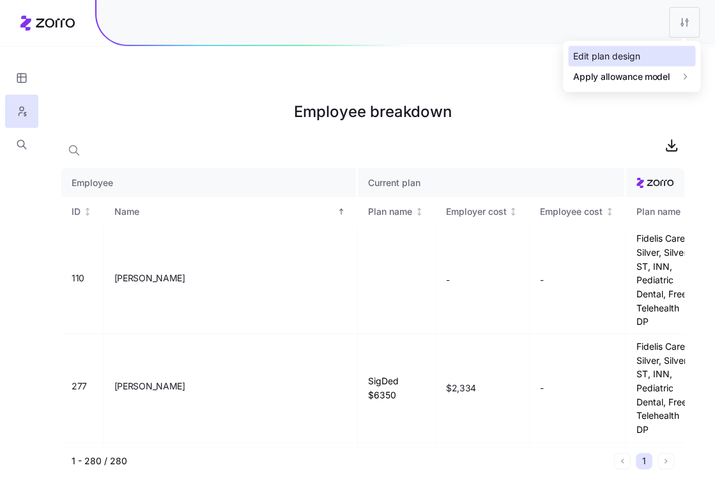
click at [631, 55] on div "Edit plan design" at bounding box center [607, 56] width 67 height 14
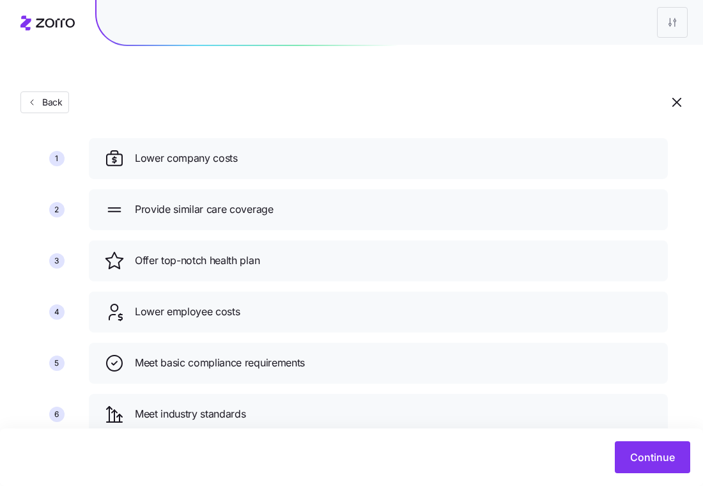
scroll to position [91, 0]
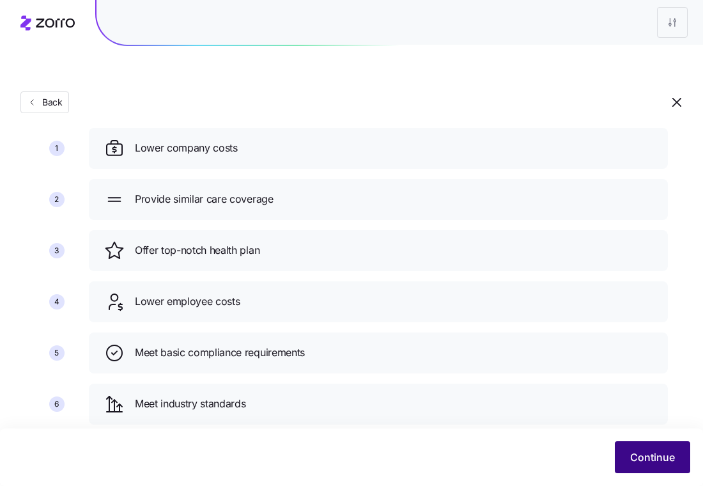
click at [675, 462] on button "Continue" at bounding box center [652, 457] width 75 height 32
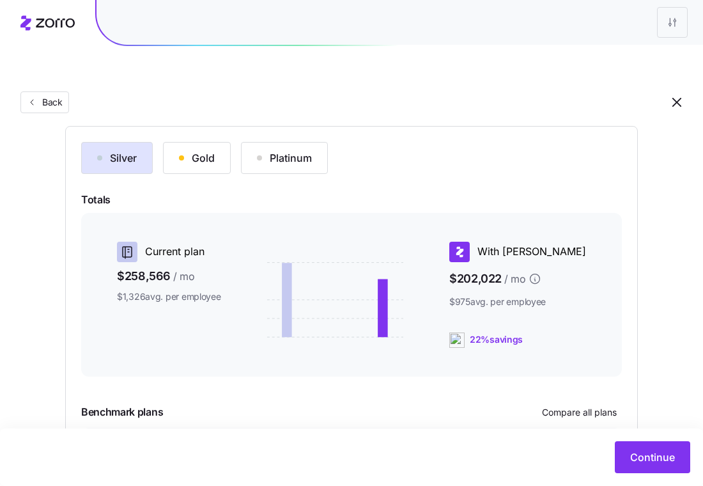
scroll to position [222, 0]
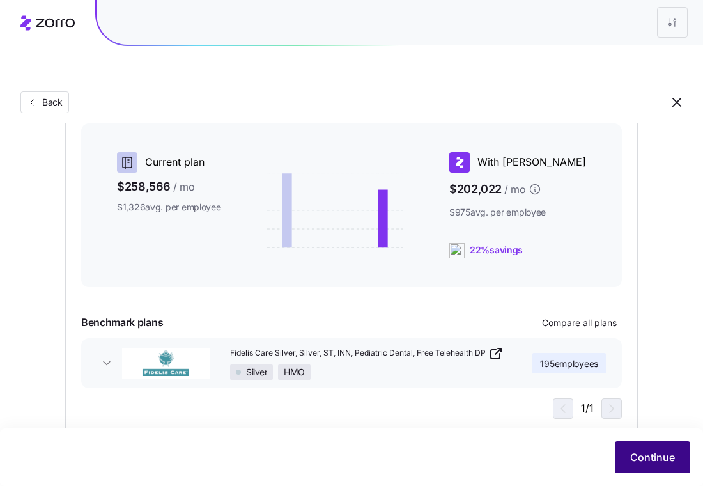
click at [652, 466] on button "Continue" at bounding box center [652, 457] width 75 height 32
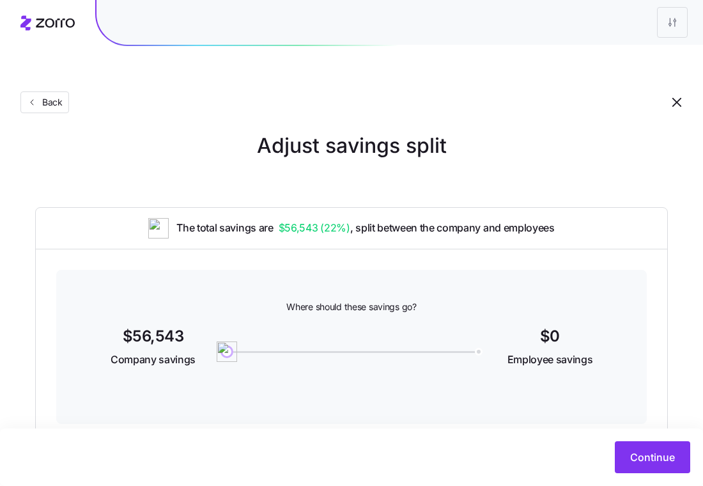
scroll to position [22, 0]
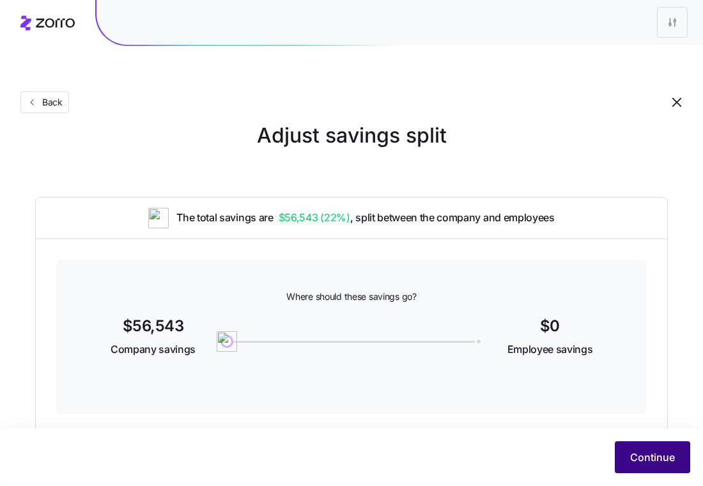
click at [633, 455] on span "Continue" at bounding box center [652, 456] width 45 height 15
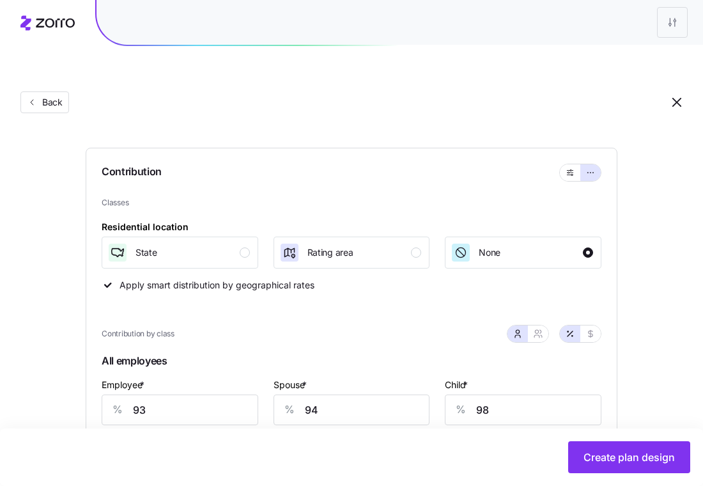
scroll to position [136, 0]
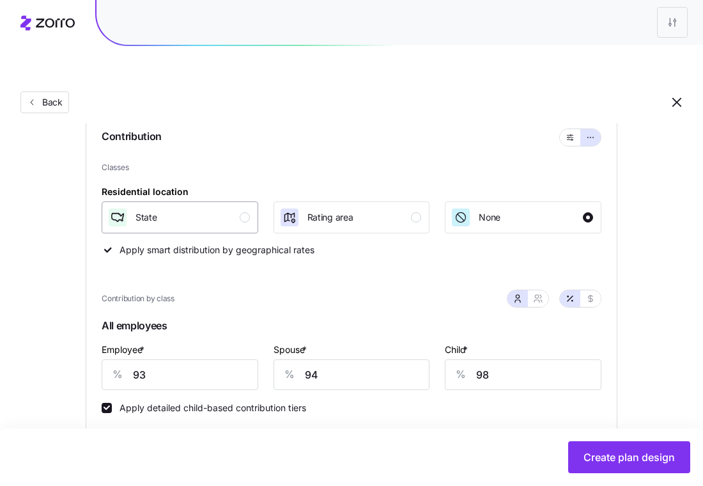
click at [245, 212] on div "button" at bounding box center [245, 217] width 10 height 10
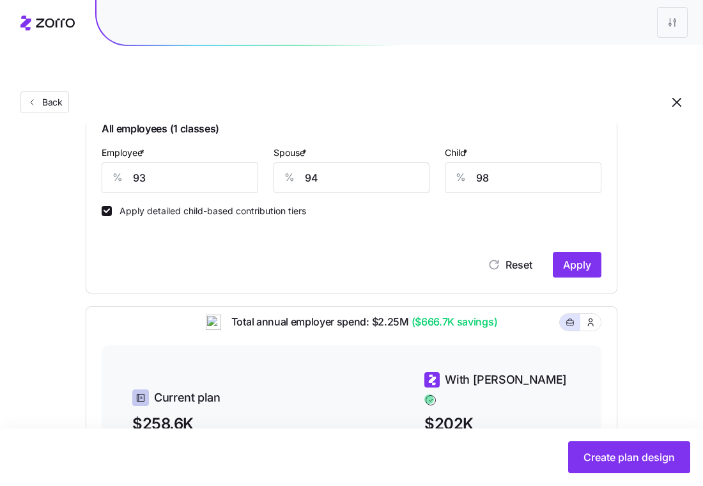
scroll to position [389, 0]
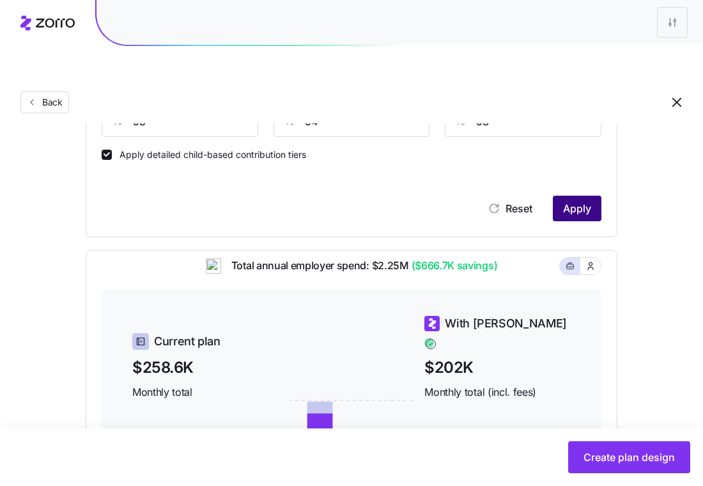
click at [586, 201] on span "Apply" at bounding box center [577, 208] width 28 height 15
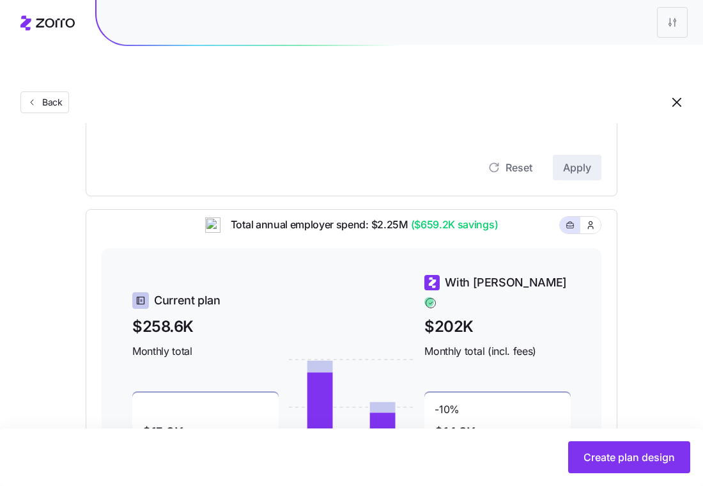
scroll to position [581, 0]
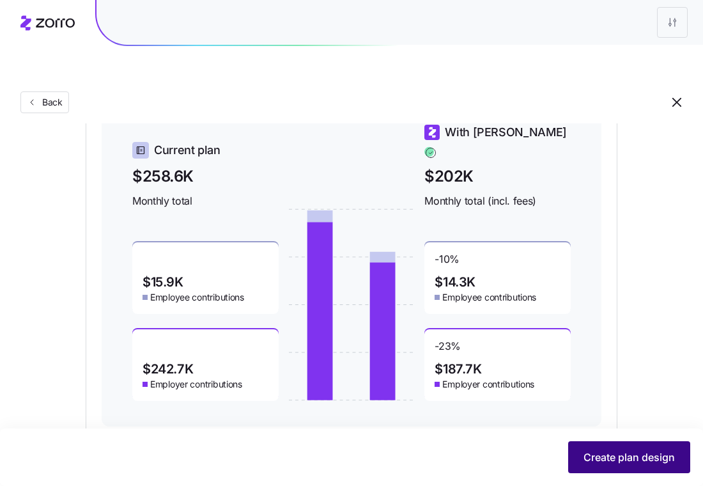
click at [628, 457] on span "Create plan design" at bounding box center [629, 456] width 91 height 15
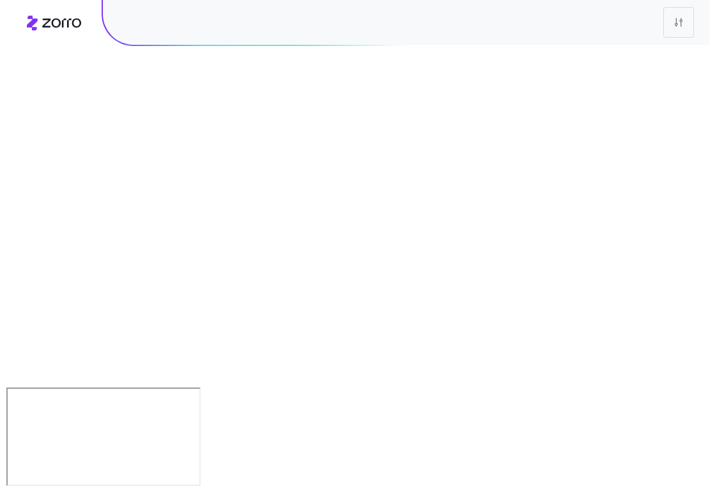
scroll to position [0, 0]
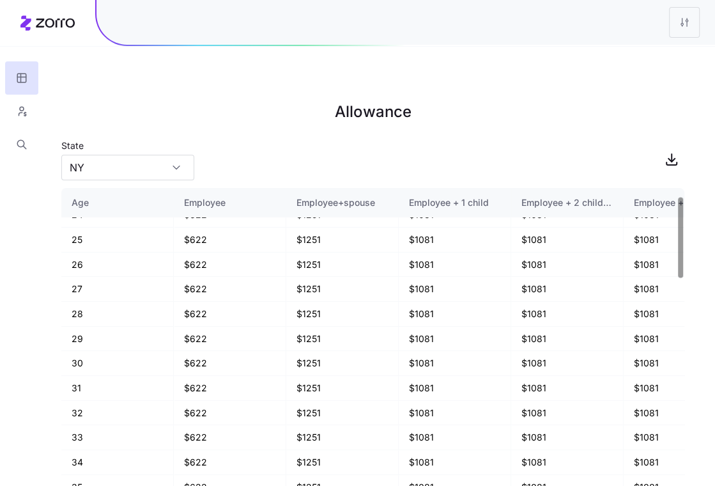
scroll to position [466, 0]
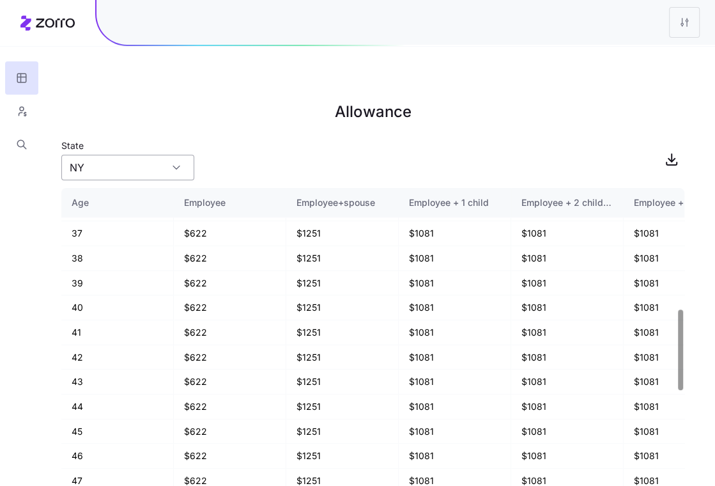
click at [136, 155] on input "NY" at bounding box center [127, 168] width 133 height 26
click at [164, 155] on input "NY" at bounding box center [127, 168] width 133 height 26
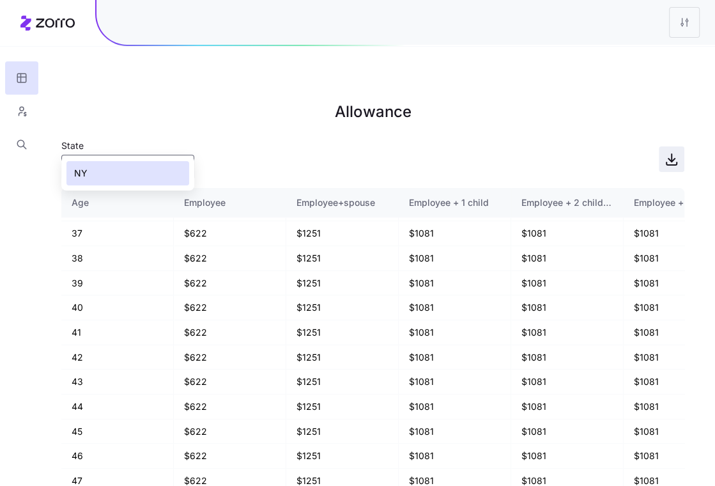
click at [673, 152] on icon "button" at bounding box center [671, 159] width 15 height 15
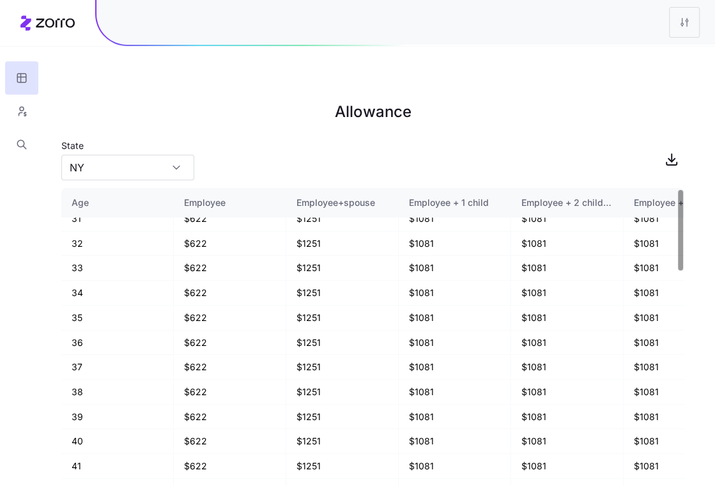
scroll to position [0, 0]
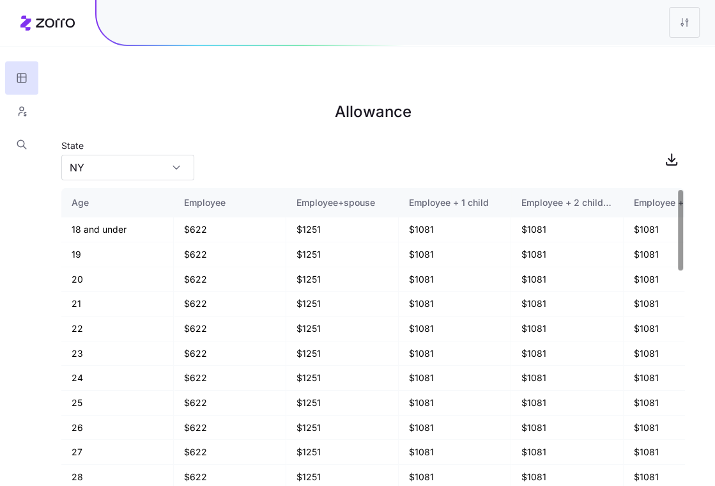
click at [173, 97] on h1 "Allowance" at bounding box center [372, 112] width 623 height 31
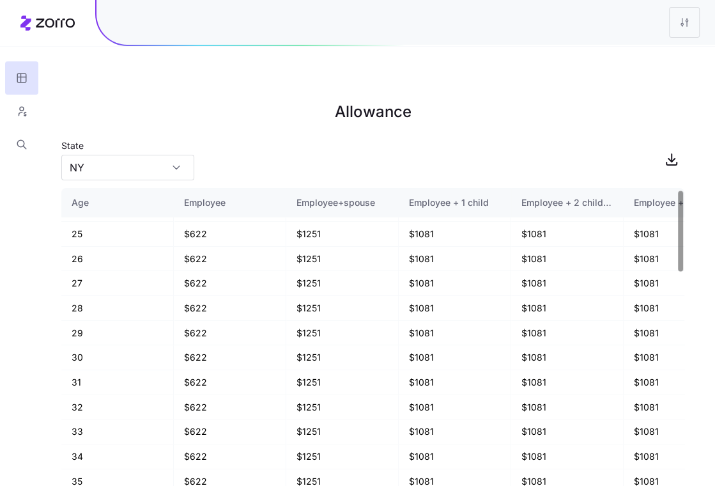
scroll to position [867, 0]
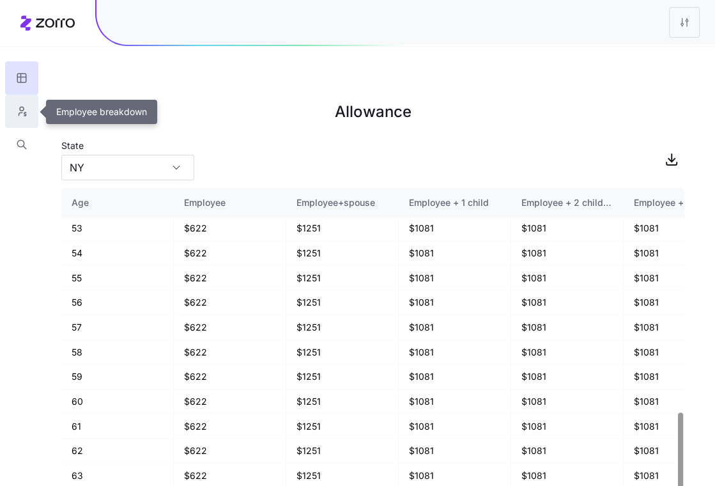
click at [24, 106] on icon "button" at bounding box center [22, 111] width 12 height 13
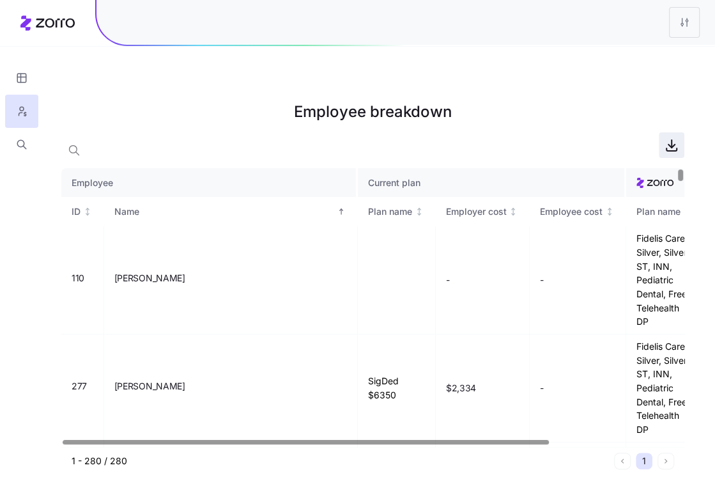
click at [672, 140] on icon "button" at bounding box center [672, 144] width 0 height 8
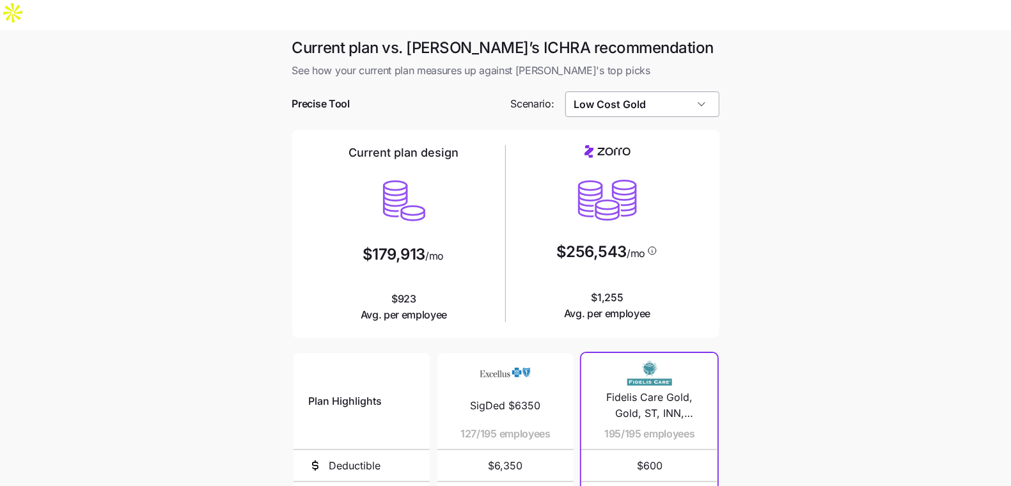
click at [637, 91] on input "Low Cost Gold" at bounding box center [642, 104] width 154 height 26
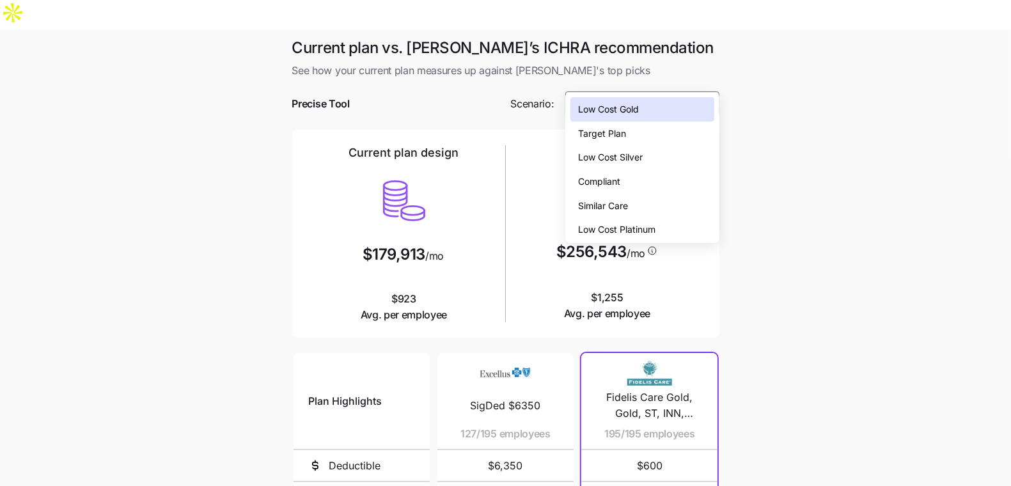
click at [650, 157] on div "Low Cost Silver" at bounding box center [641, 157] width 143 height 24
type input "Low Cost Silver"
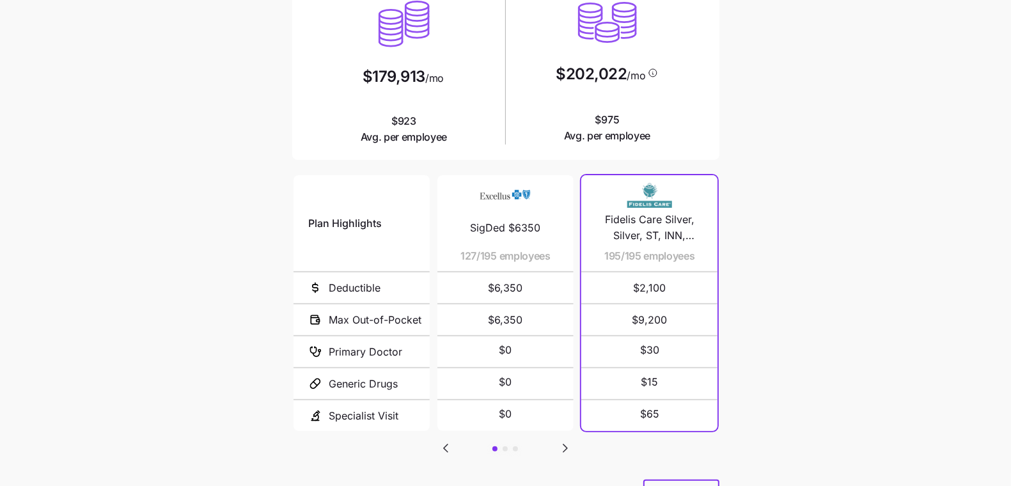
scroll to position [212, 0]
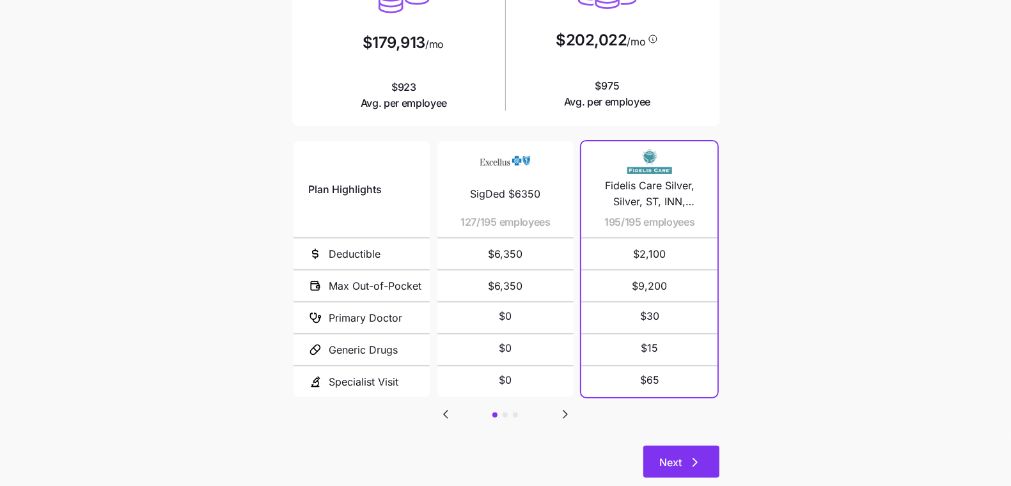
click at [694, 446] on button "Next" at bounding box center [681, 462] width 76 height 32
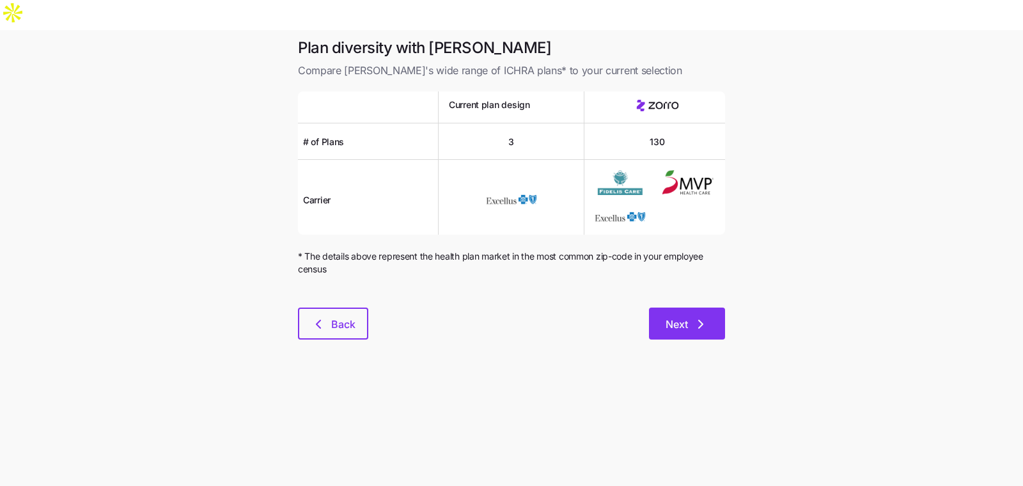
click at [700, 316] on icon "button" at bounding box center [700, 323] width 15 height 15
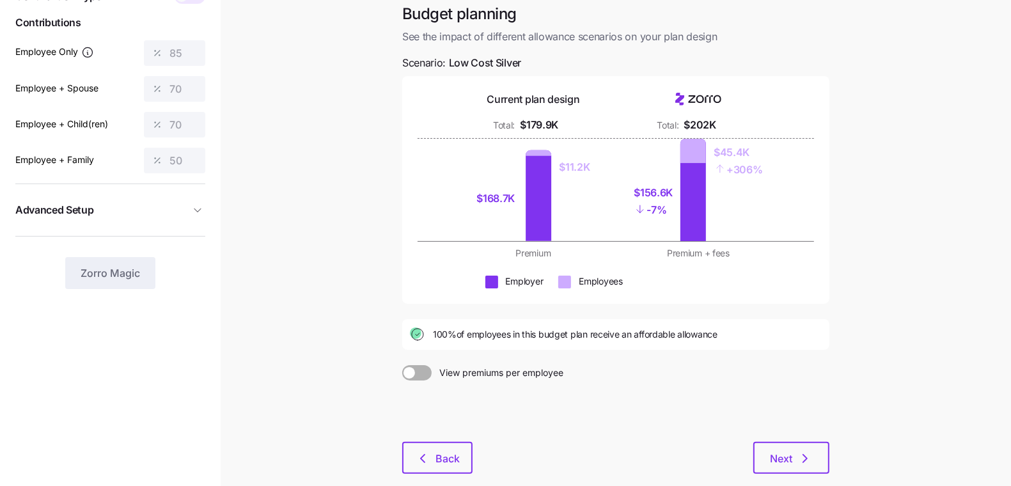
scroll to position [141, 0]
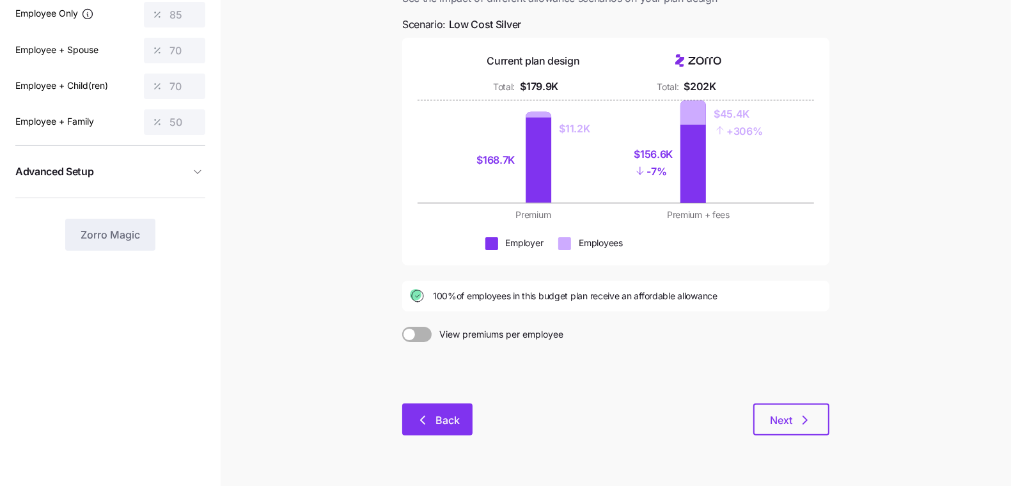
click at [454, 412] on span "Back" at bounding box center [447, 419] width 24 height 15
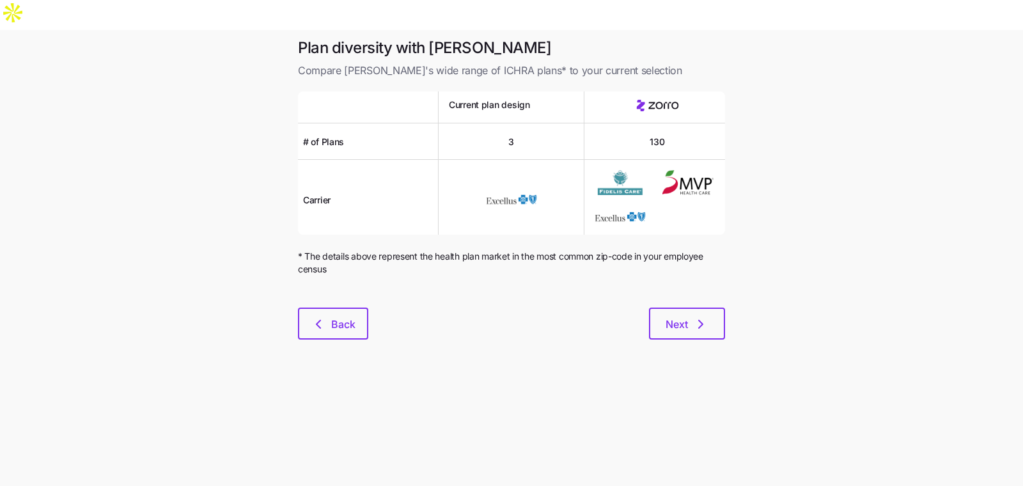
click at [331, 292] on div at bounding box center [511, 299] width 427 height 15
click at [330, 316] on span "Back" at bounding box center [333, 323] width 37 height 15
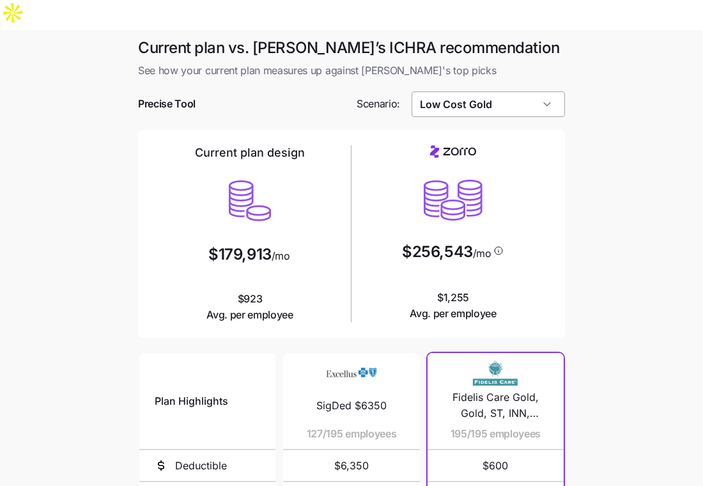
click at [483, 91] on input "Low Cost Gold" at bounding box center [489, 104] width 154 height 26
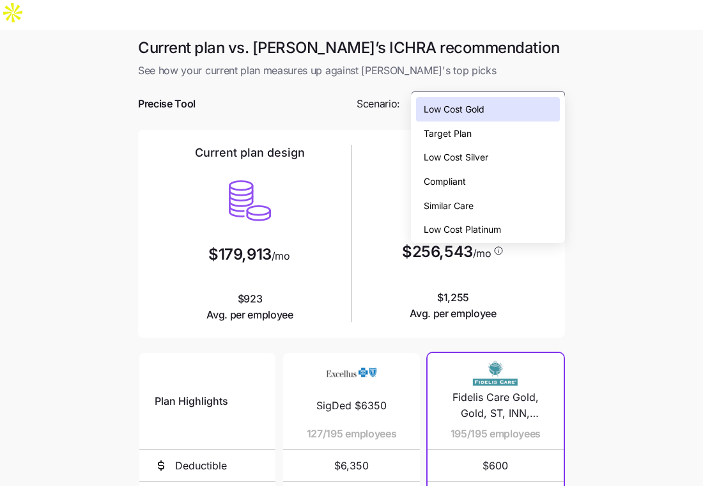
click at [474, 159] on span "Low Cost Silver" at bounding box center [456, 157] width 65 height 14
type input "Low Cost Silver"
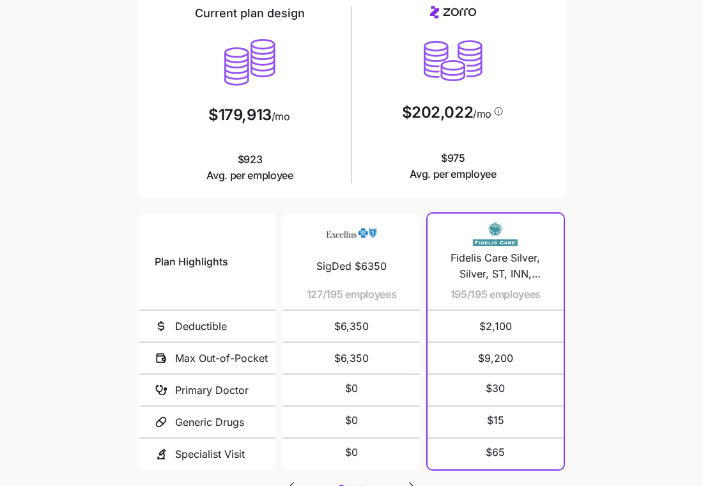
scroll to position [212, 0]
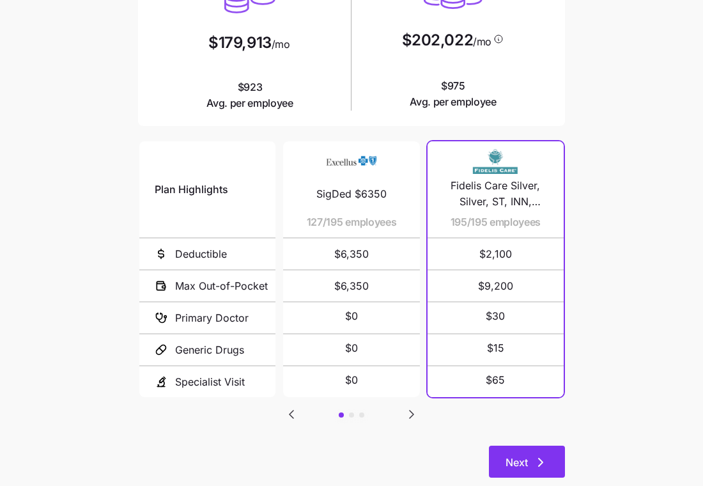
click at [513, 446] on button "Next" at bounding box center [527, 462] width 76 height 32
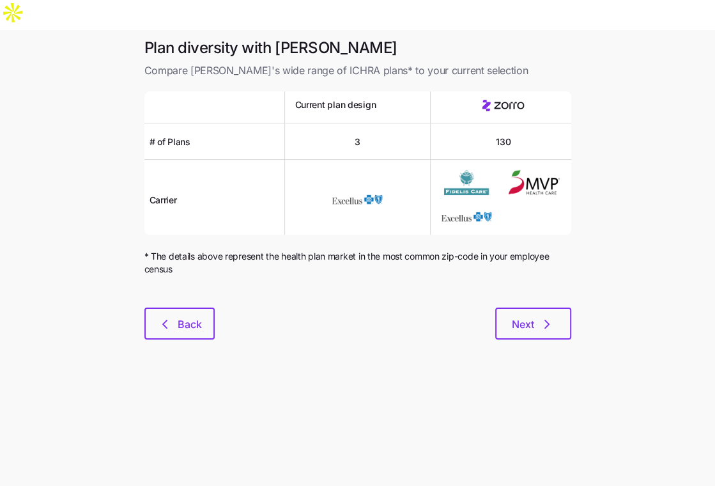
click at [533, 318] on div "Plan diversity with Zorro Compare [PERSON_NAME]'s wide range of ICHRA plans* to…" at bounding box center [358, 196] width 448 height 317
click at [521, 316] on span "Next" at bounding box center [523, 323] width 22 height 15
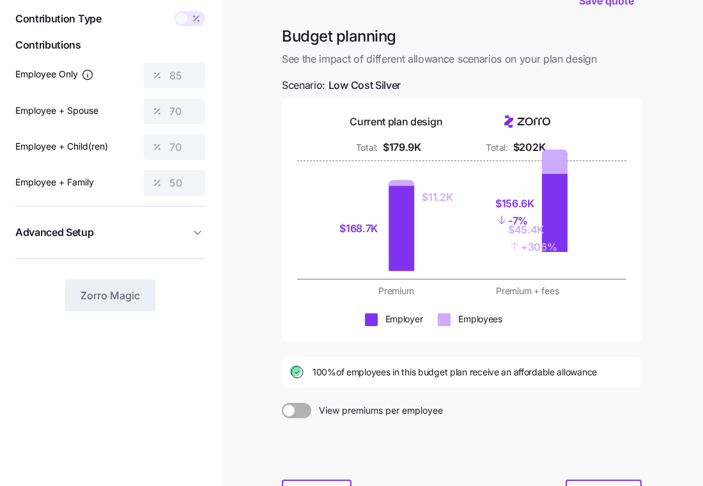
scroll to position [109, 0]
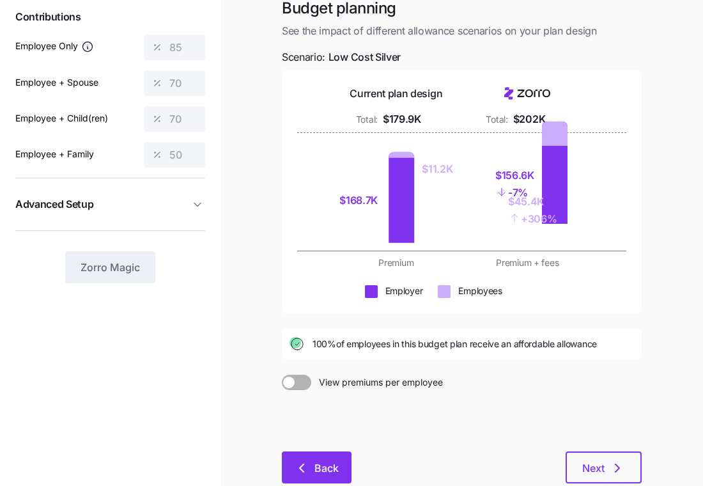
click at [327, 451] on button "Back" at bounding box center [317, 467] width 70 height 32
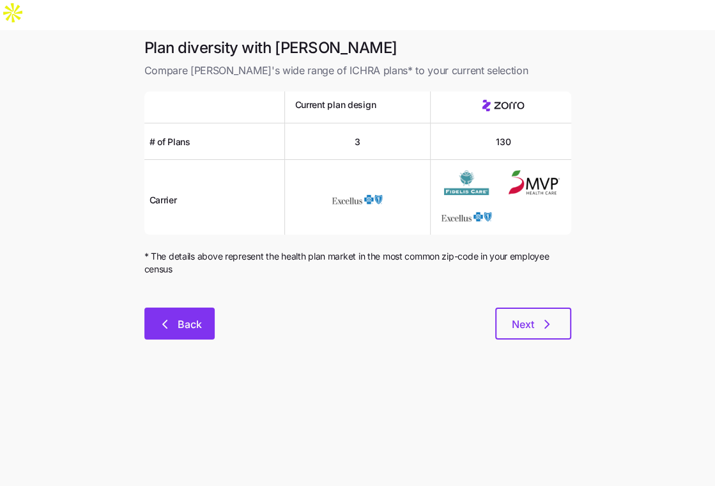
click at [206, 308] on button "Back" at bounding box center [179, 324] width 70 height 32
